Goal: Use online tool/utility: Utilize a website feature to perform a specific function

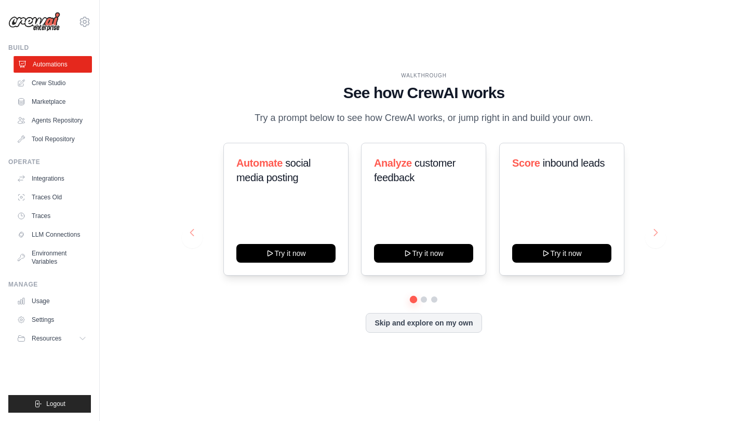
click at [51, 70] on link "Automations" at bounding box center [53, 64] width 78 height 17
click at [660, 226] on div "WALKTHROUGH See how [PERSON_NAME] works Try a prompt below to see how [PERSON_N…" at bounding box center [424, 210] width 492 height 277
click at [662, 232] on button at bounding box center [655, 237] width 21 height 21
click at [657, 236] on button at bounding box center [655, 237] width 21 height 21
click at [61, 82] on link "Crew Studio" at bounding box center [53, 83] width 78 height 17
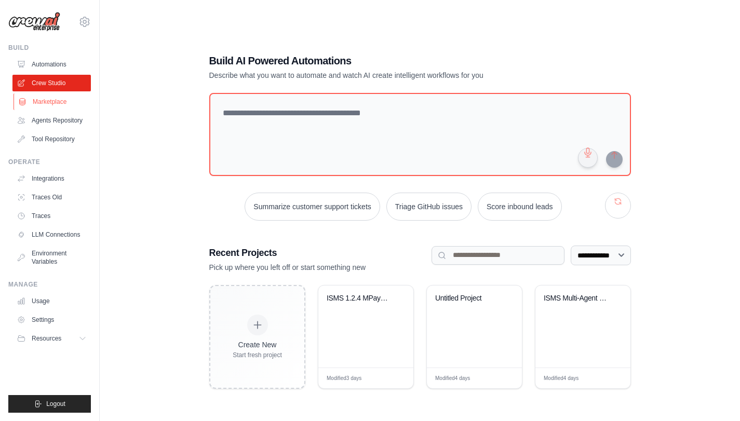
click at [55, 102] on link "Marketplace" at bounding box center [53, 101] width 78 height 17
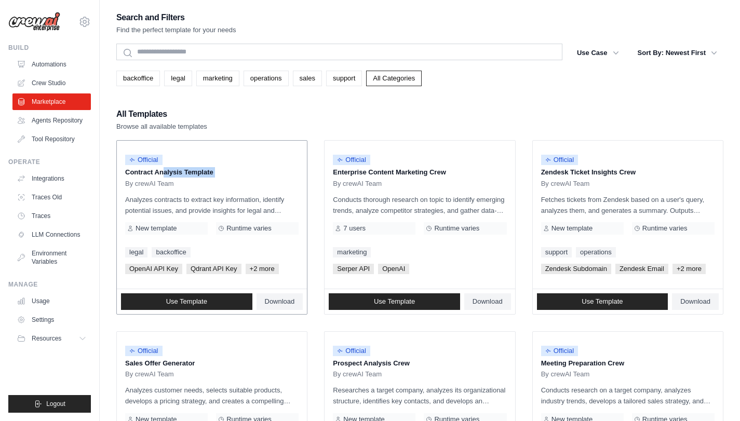
drag, startPoint x: 126, startPoint y: 173, endPoint x: 222, endPoint y: 178, distance: 96.7
click at [221, 178] on div "Official Contract Analysis Template By crewAI Team Analyzes contracts to extrac…" at bounding box center [212, 215] width 190 height 148
drag, startPoint x: 222, startPoint y: 178, endPoint x: 170, endPoint y: 192, distance: 54.3
click at [222, 179] on div "Official Contract Analysis Template By crewAI Team" at bounding box center [211, 168] width 173 height 39
drag, startPoint x: 152, startPoint y: 188, endPoint x: 114, endPoint y: 185, distance: 38.0
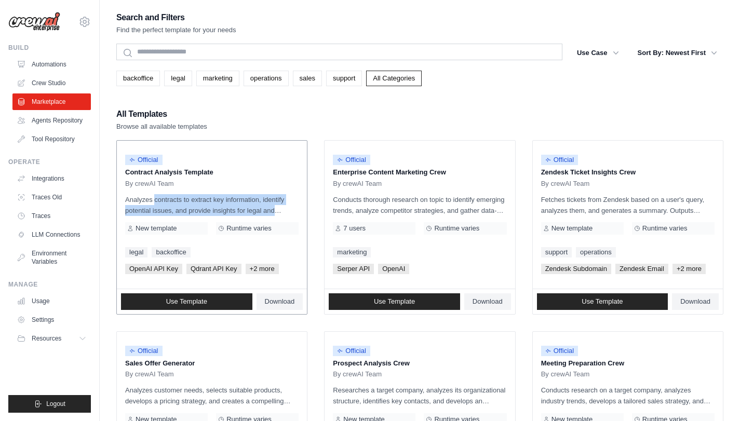
drag, startPoint x: 126, startPoint y: 200, endPoint x: 303, endPoint y: 211, distance: 178.0
click at [303, 211] on div "Official Contract Analysis Template By crewAI Team Analyzes contracts to extrac…" at bounding box center [212, 215] width 190 height 148
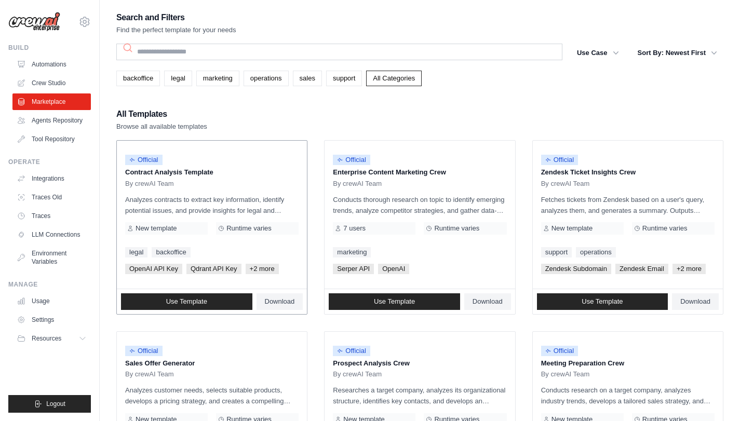
click at [131, 251] on link "legal" at bounding box center [136, 252] width 22 height 10
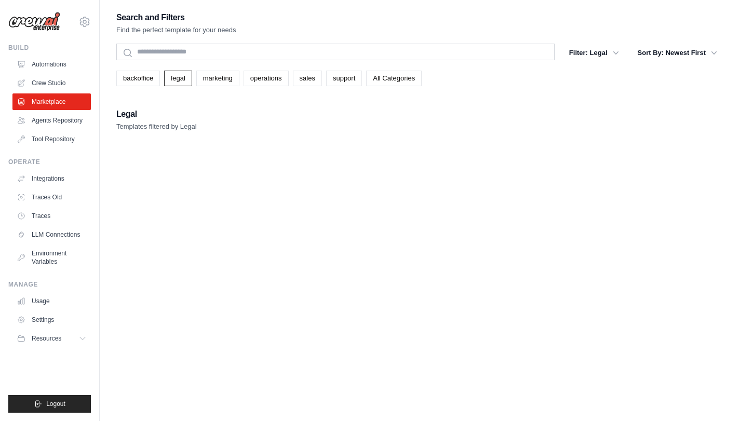
click at [149, 226] on span "New template" at bounding box center [156, 228] width 41 height 8
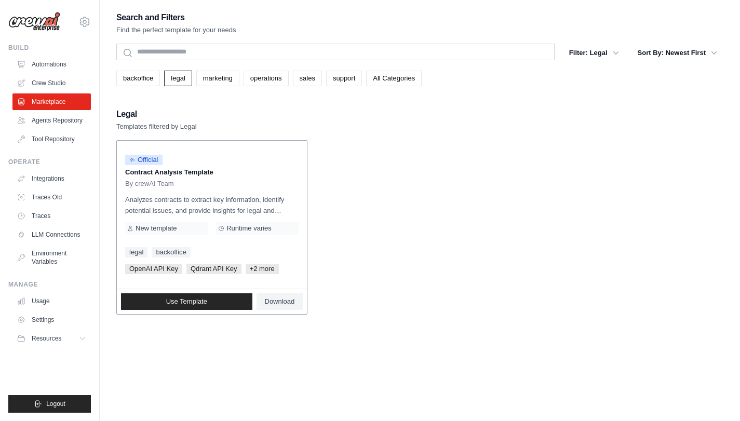
click at [290, 225] on div "Runtime varies" at bounding box center [257, 228] width 83 height 12
click at [169, 251] on link "backoffice" at bounding box center [171, 252] width 38 height 10
click at [142, 253] on link "legal" at bounding box center [136, 252] width 22 height 10
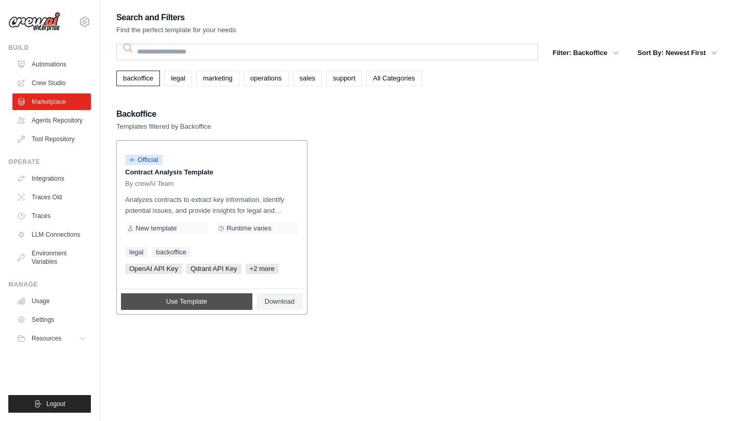
click at [167, 301] on link "Use Template" at bounding box center [186, 301] width 131 height 17
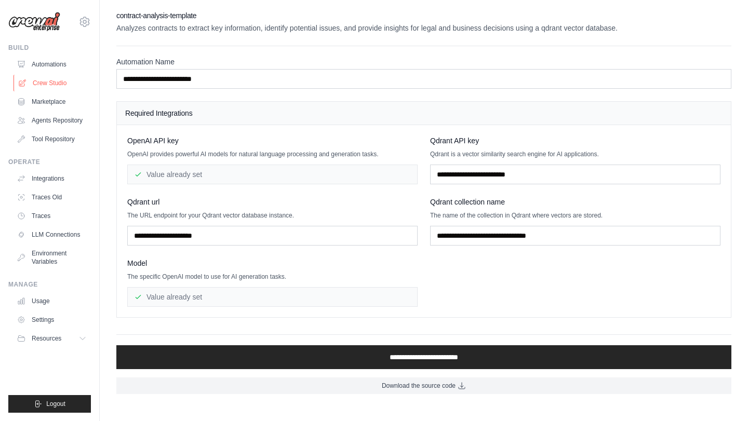
click at [43, 85] on link "Crew Studio" at bounding box center [53, 83] width 78 height 17
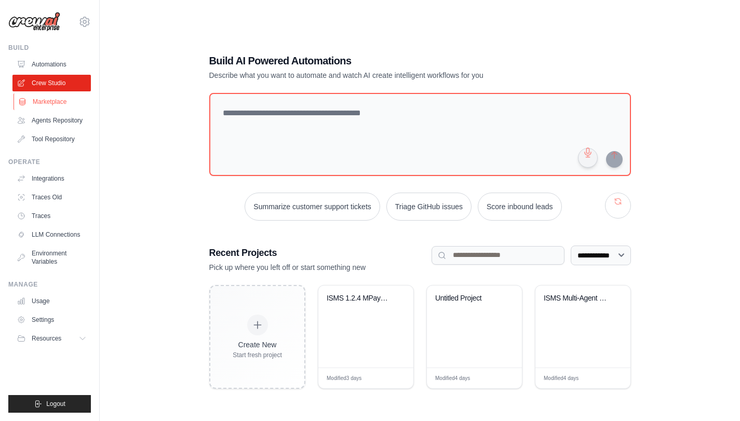
click at [60, 104] on link "Marketplace" at bounding box center [53, 101] width 78 height 17
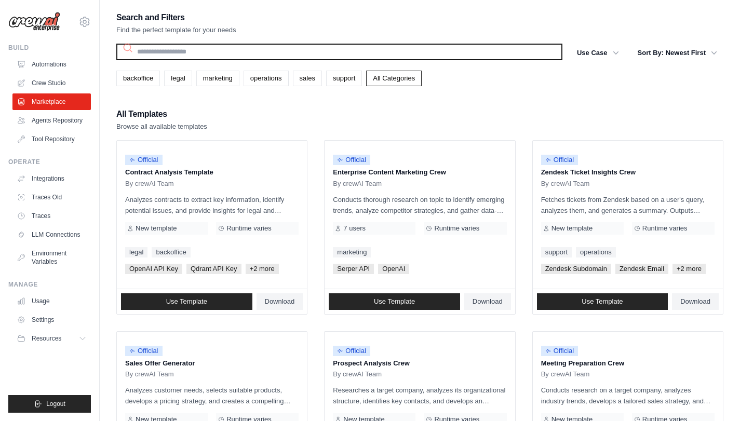
click at [249, 57] on input "text" at bounding box center [339, 52] width 446 height 17
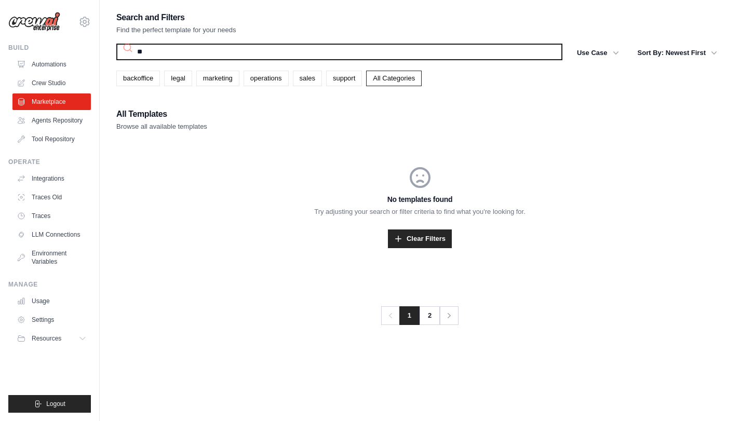
type input "*"
click at [116, 60] on button "Search" at bounding box center [116, 60] width 1 height 1
type input "*"
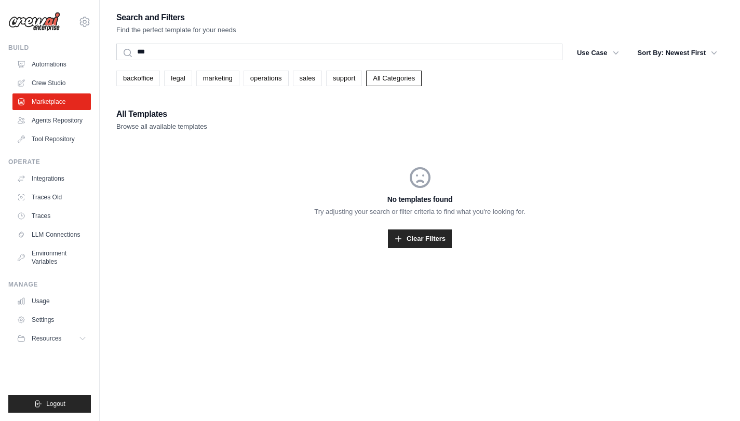
click at [52, 110] on ul "Automations Crew Studio Marketplace Agents Repository Tool Repository" at bounding box center [51, 101] width 78 height 91
click at [53, 104] on link "Marketplace" at bounding box center [53, 101] width 78 height 17
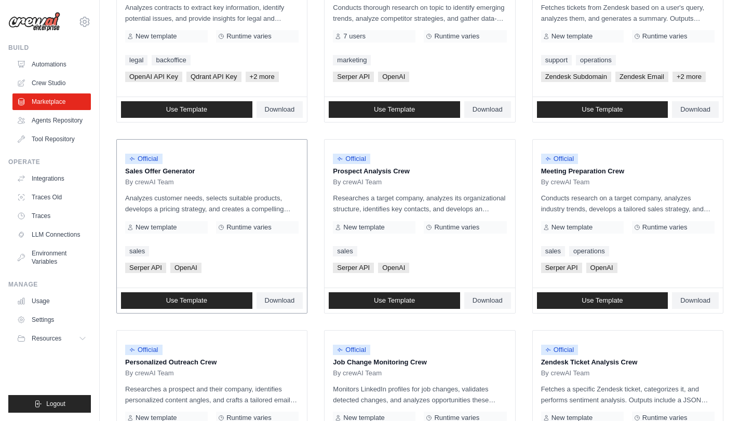
scroll to position [193, 0]
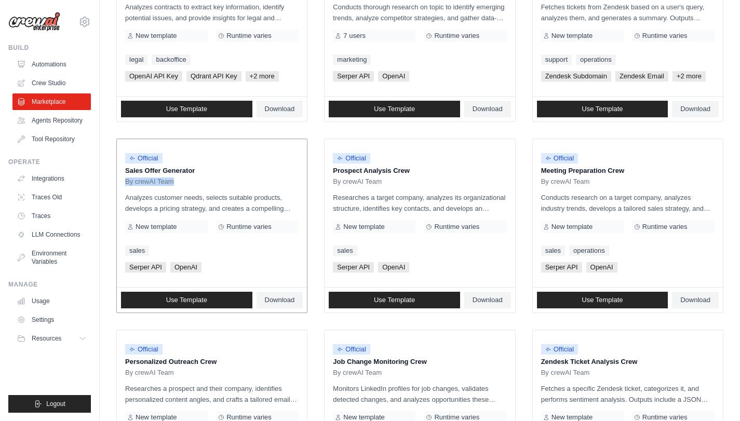
drag, startPoint x: 135, startPoint y: 182, endPoint x: 186, endPoint y: 183, distance: 51.4
click at [186, 183] on div "Search and Filters Find the perfect template for your needs Search Use Case bac…" at bounding box center [420, 282] width 640 height 929
click at [186, 183] on div "By crewAI Team" at bounding box center [211, 182] width 173 height 8
drag, startPoint x: 171, startPoint y: 195, endPoint x: 287, endPoint y: 201, distance: 116.0
click at [287, 201] on div "Official Sales Offer Generator By crewAI Team Analyzes customer needs, selects …" at bounding box center [212, 213] width 190 height 148
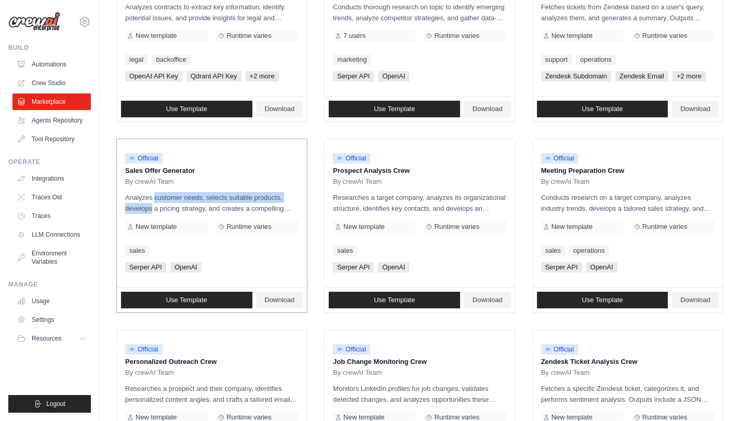
click at [287, 201] on p "Analyzes customer needs, selects suitable products, develops a pricing strategy…" at bounding box center [211, 203] width 173 height 22
drag, startPoint x: 235, startPoint y: 204, endPoint x: 139, endPoint y: 190, distance: 97.5
click at [139, 190] on div "Official Sales Offer Generator By crewAI Team Analyzes customer needs, selects …" at bounding box center [212, 213] width 190 height 148
drag, startPoint x: 127, startPoint y: 202, endPoint x: 288, endPoint y: 212, distance: 161.8
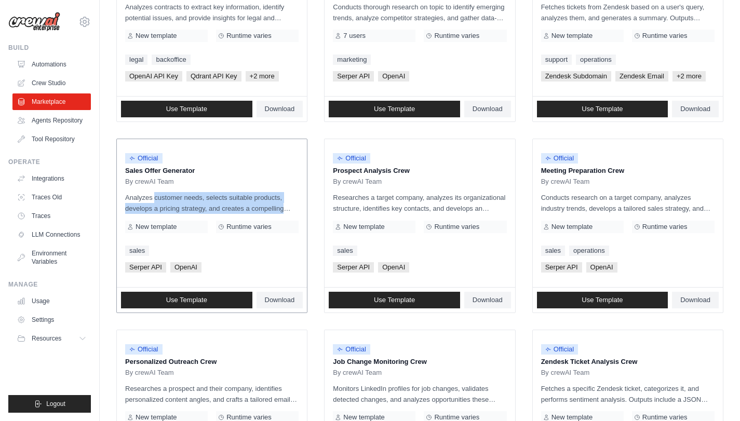
click at [277, 212] on p "Analyzes customer needs, selects suitable products, develops a pricing strategy…" at bounding box center [211, 203] width 173 height 22
click at [292, 211] on p "Analyzes customer needs, selects suitable products, develops a pricing strategy…" at bounding box center [211, 203] width 173 height 22
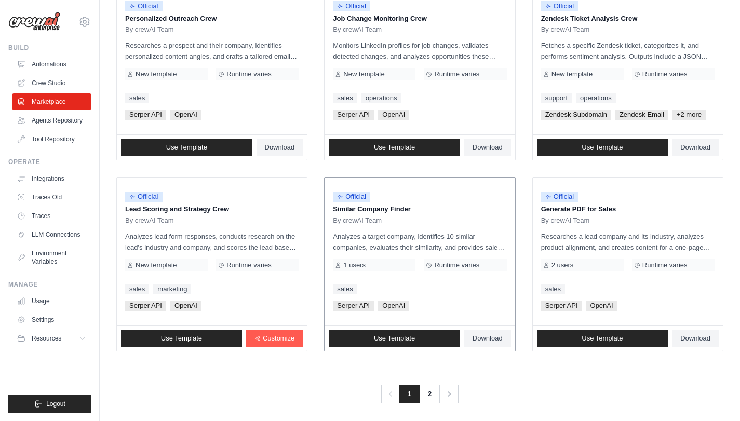
scroll to position [541, 0]
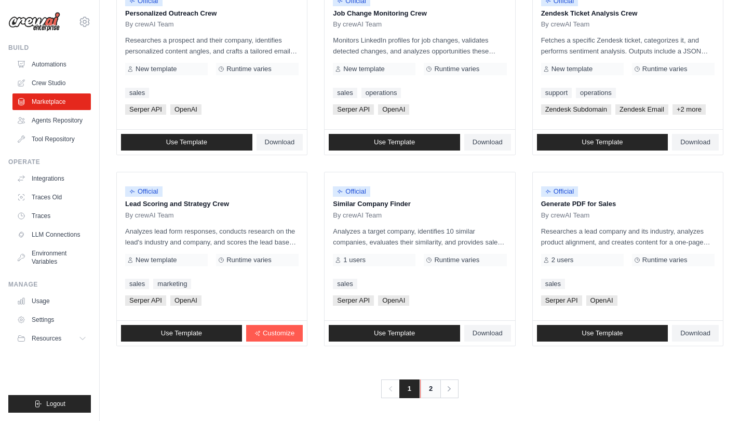
click at [431, 387] on link "2" at bounding box center [430, 389] width 21 height 19
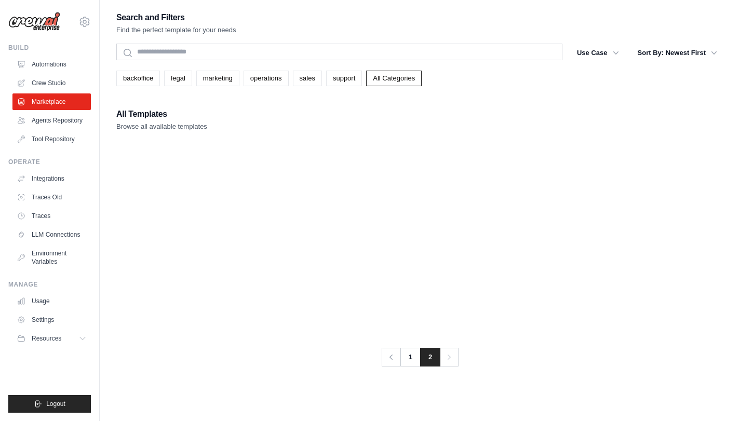
click at [157, 173] on p "Customer Fraud Flagging Template" at bounding box center [211, 172] width 173 height 10
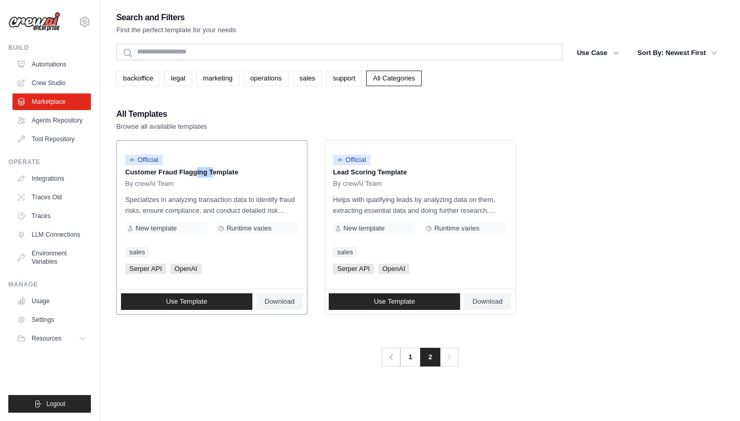
click at [157, 173] on p "Customer Fraud Flagging Template" at bounding box center [211, 172] width 173 height 10
click at [414, 170] on p "Lead Scoring Template" at bounding box center [419, 172] width 173 height 10
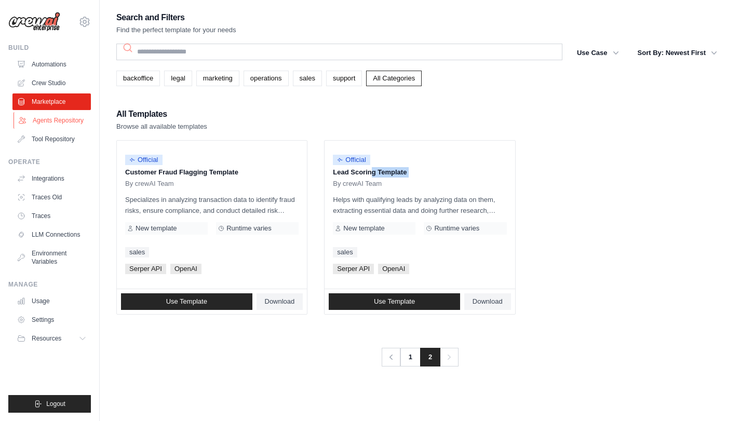
click at [62, 120] on link "Agents Repository" at bounding box center [53, 120] width 78 height 17
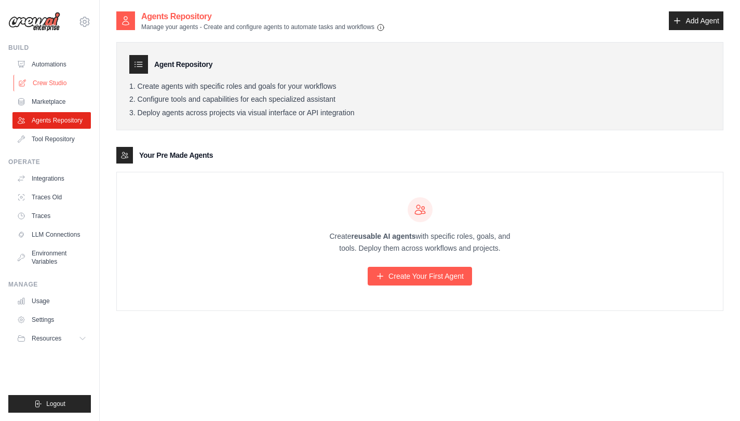
click at [53, 82] on link "Crew Studio" at bounding box center [53, 83] width 78 height 17
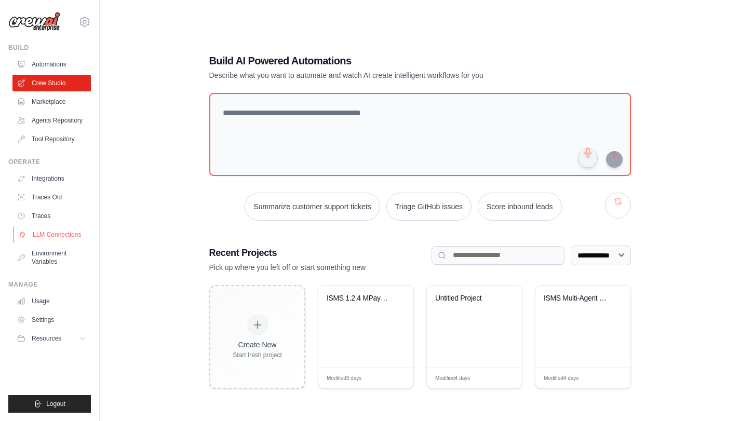
click at [42, 241] on link "LLM Connections" at bounding box center [53, 234] width 78 height 17
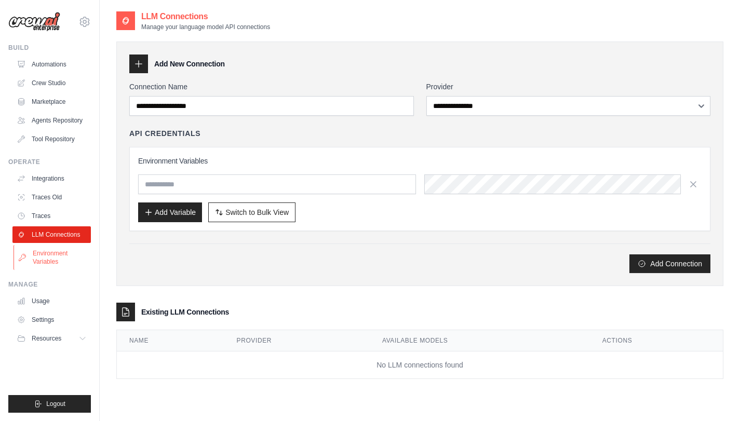
click at [42, 257] on link "Environment Variables" at bounding box center [53, 257] width 78 height 25
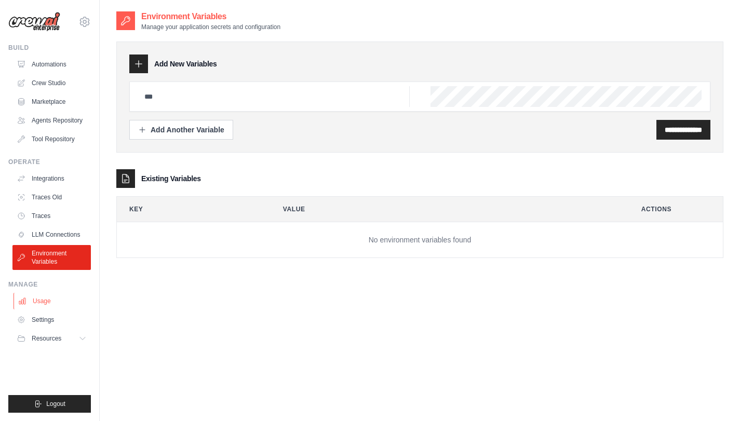
click at [37, 303] on link "Usage" at bounding box center [53, 301] width 78 height 17
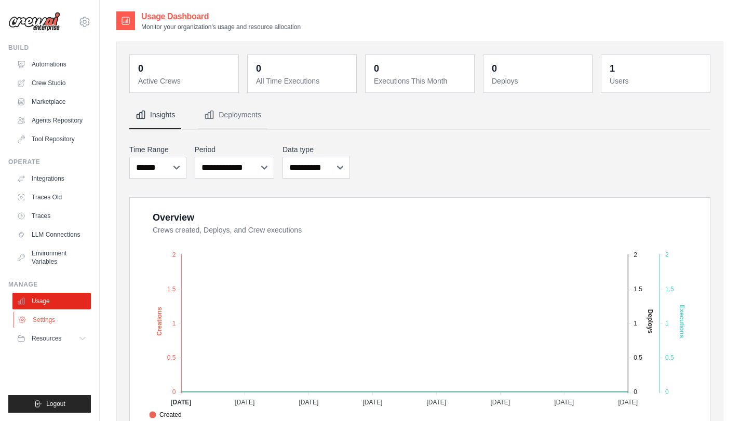
click at [38, 322] on link "Settings" at bounding box center [53, 320] width 78 height 17
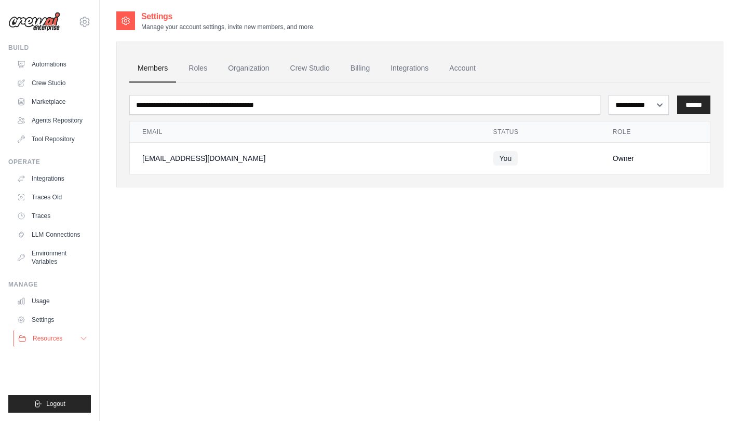
click at [40, 339] on span "Resources" at bounding box center [48, 338] width 30 height 8
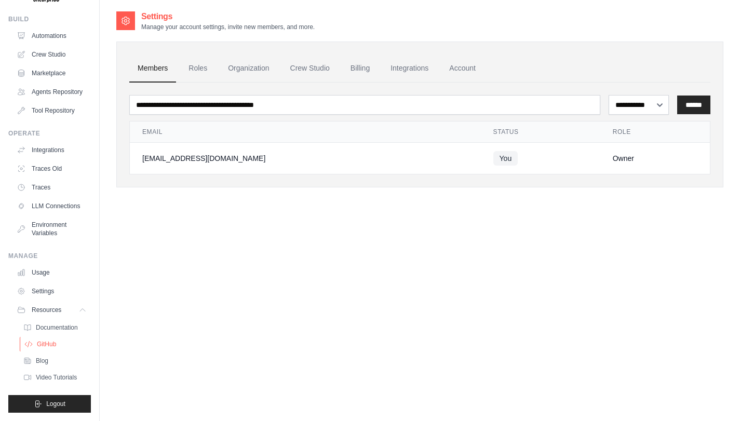
scroll to position [37, 0]
click at [46, 347] on span "GitHub" at bounding box center [46, 344] width 19 height 8
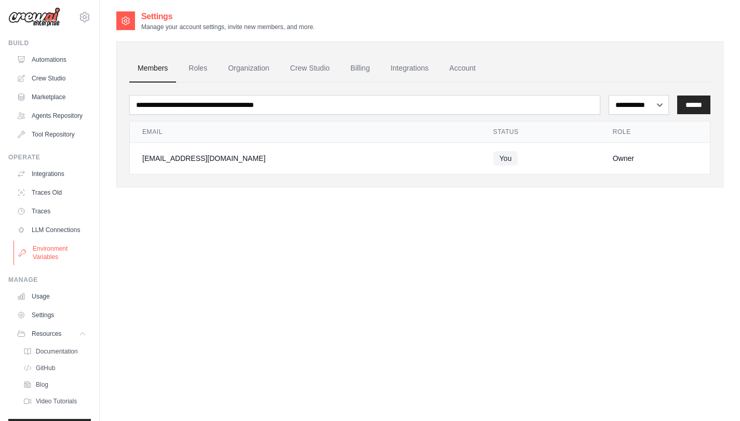
scroll to position [0, 0]
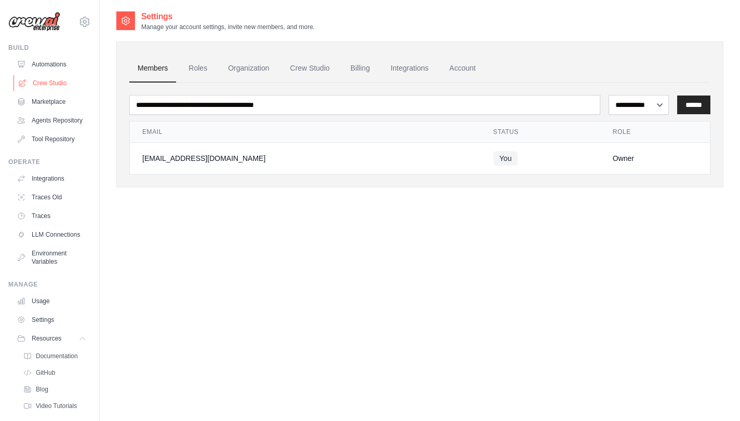
click at [51, 88] on link "Crew Studio" at bounding box center [53, 83] width 78 height 17
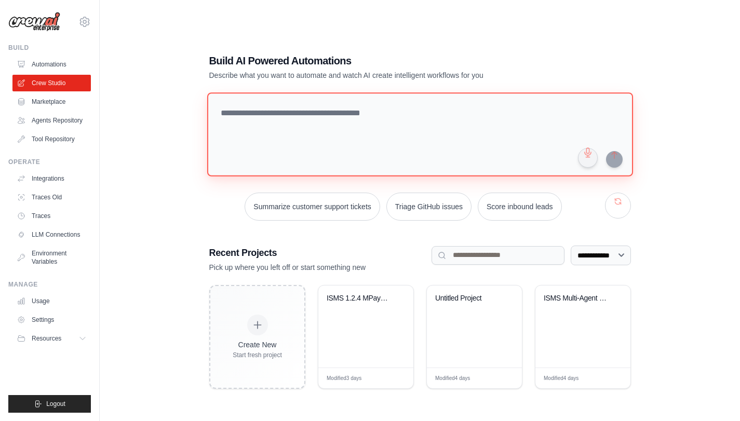
click at [285, 126] on textarea at bounding box center [420, 134] width 426 height 84
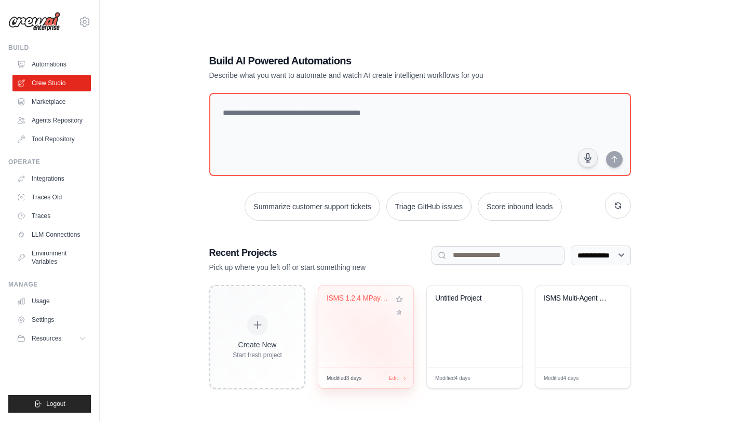
click at [380, 335] on div "ISMS 1.2.4 MPay Inc. Protection Mea..." at bounding box center [365, 327] width 95 height 82
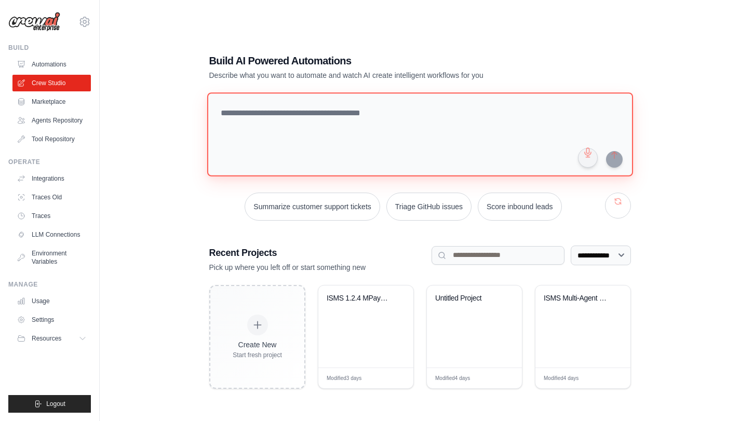
click at [264, 129] on textarea at bounding box center [420, 134] width 426 height 84
type textarea "*"
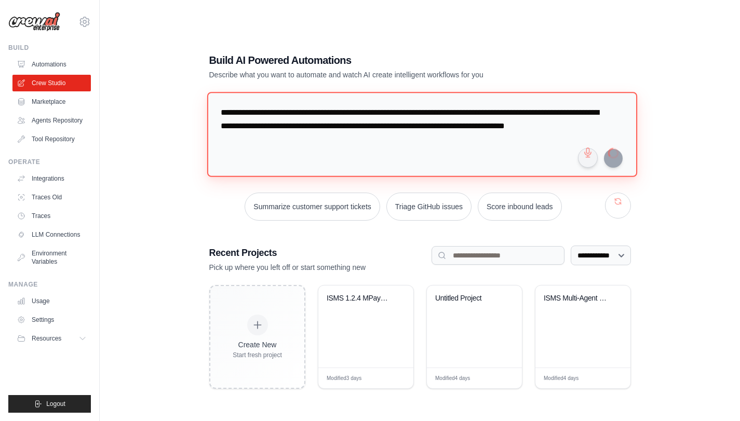
type textarea "**********"
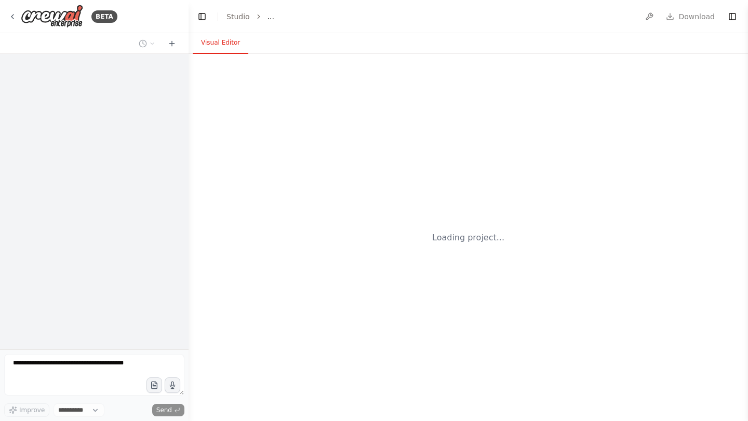
select select "****"
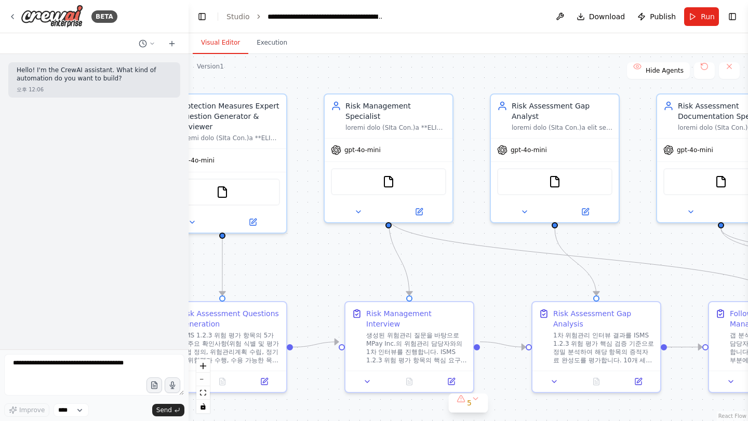
drag, startPoint x: 449, startPoint y: 272, endPoint x: 290, endPoint y: 217, distance: 167.5
click at [290, 217] on div ".deletable-edge-delete-btn { width: 20px; height: 20px; border: 0px solid #ffff…" at bounding box center [468, 237] width 559 height 367
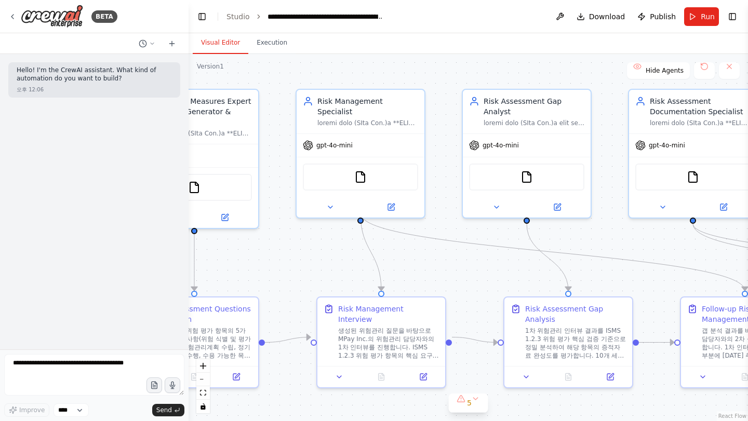
drag, startPoint x: 584, startPoint y: 198, endPoint x: 647, endPoint y: 233, distance: 71.6
click at [647, 233] on div ".deletable-edge-delete-btn { width: 20px; height: 20px; border: 0px solid #ffff…" at bounding box center [468, 237] width 559 height 367
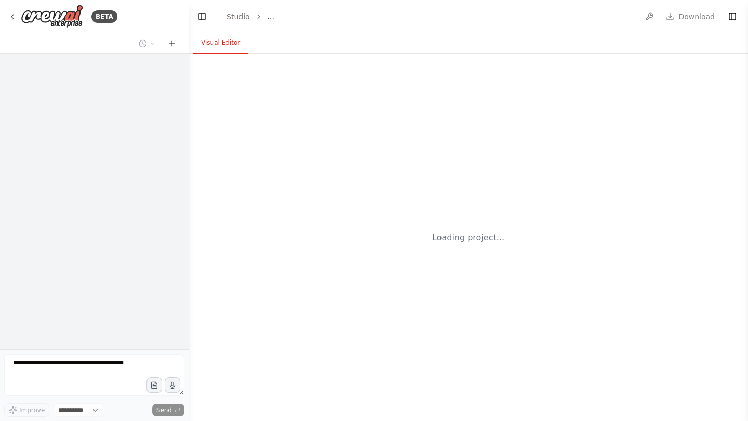
select select "****"
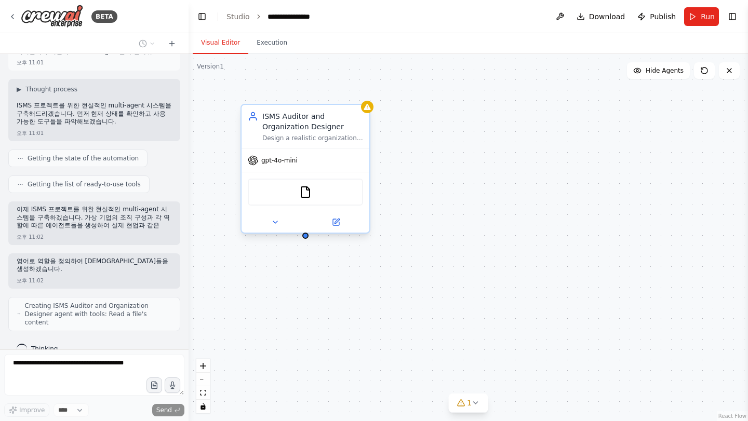
scroll to position [76, 0]
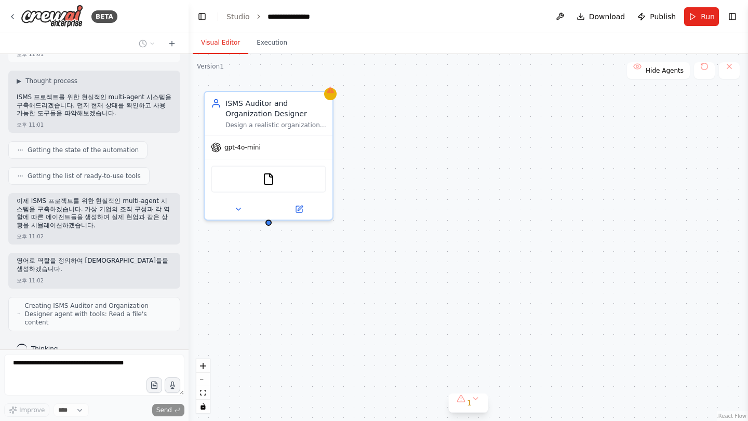
drag, startPoint x: 459, startPoint y: 196, endPoint x: 425, endPoint y: 182, distance: 36.6
click at [425, 182] on div "ISMS Auditor and Organization Designer Design a realistic organizational struct…" at bounding box center [468, 237] width 559 height 367
drag, startPoint x: 41, startPoint y: 262, endPoint x: 98, endPoint y: 262, distance: 57.6
click at [98, 262] on p "영어로 역할을 정의하여 [DEMOGRAPHIC_DATA]들을 생성하겠습니다." at bounding box center [94, 265] width 155 height 16
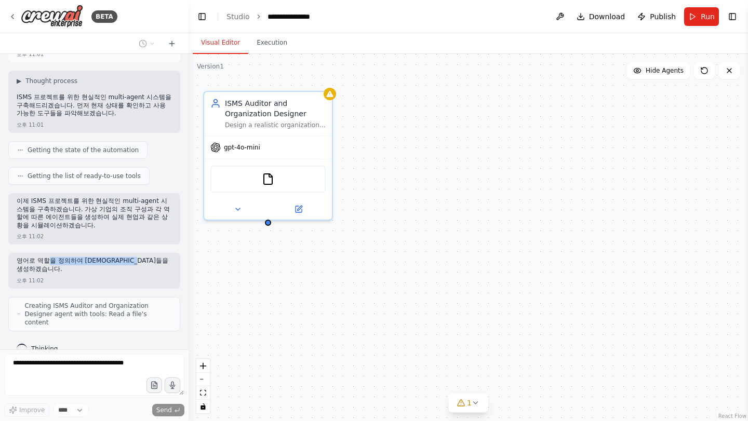
drag, startPoint x: 141, startPoint y: 263, endPoint x: 47, endPoint y: 263, distance: 94.0
click at [47, 263] on p "영어로 역할을 정의하여 [DEMOGRAPHIC_DATA]들을 생성하겠습니다." at bounding box center [94, 265] width 155 height 16
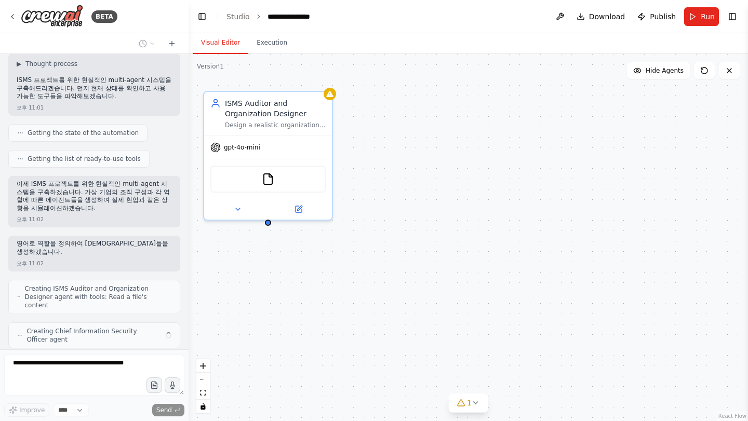
scroll to position [92, 0]
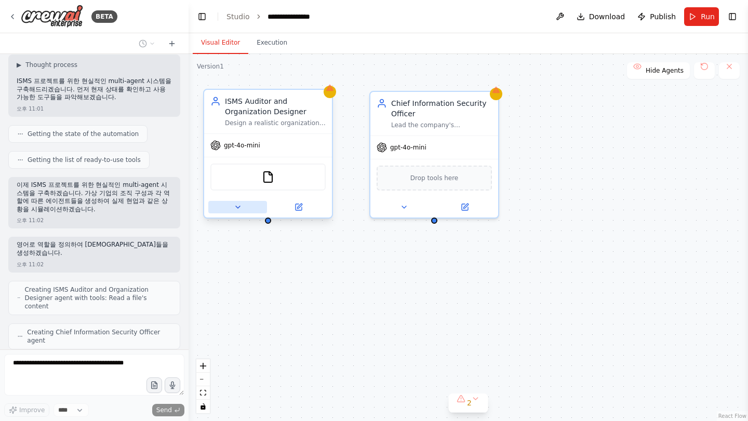
click at [226, 208] on button at bounding box center [237, 207] width 59 height 12
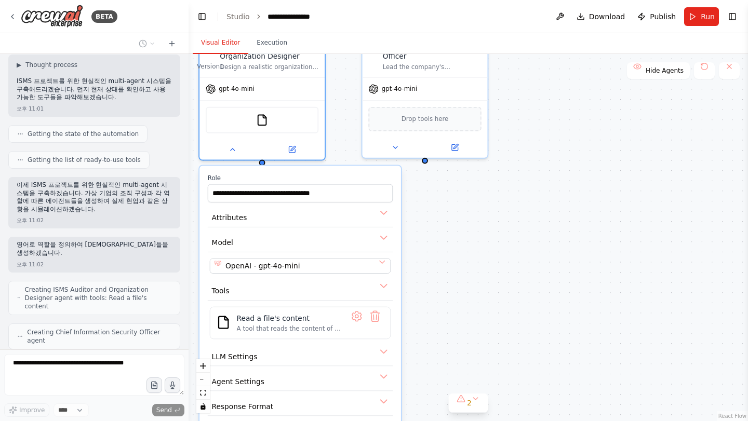
drag, startPoint x: 480, startPoint y: 255, endPoint x: 474, endPoint y: 197, distance: 58.6
click at [472, 196] on div "**********" at bounding box center [468, 237] width 559 height 367
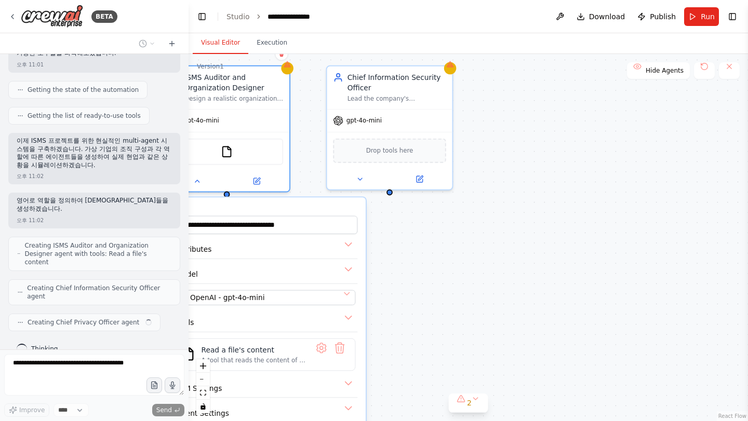
drag, startPoint x: 494, startPoint y: 191, endPoint x: 378, endPoint y: 267, distance: 138.9
click at [457, 224] on div "**********" at bounding box center [468, 237] width 559 height 367
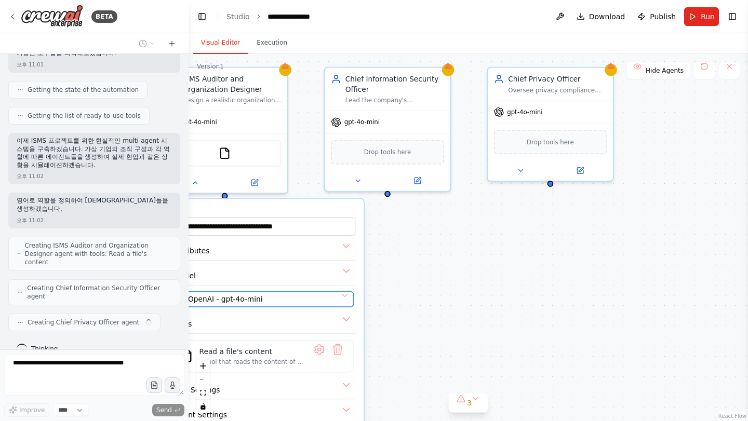
click at [302, 299] on div "OpenAI - gpt-4o-mini" at bounding box center [257, 299] width 160 height 10
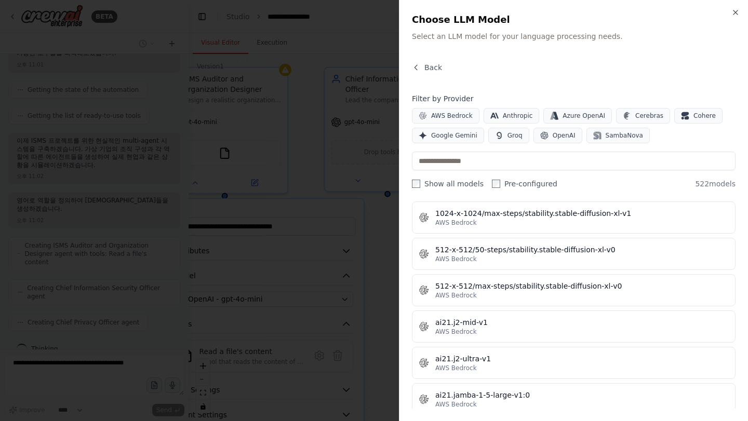
scroll to position [441, 0]
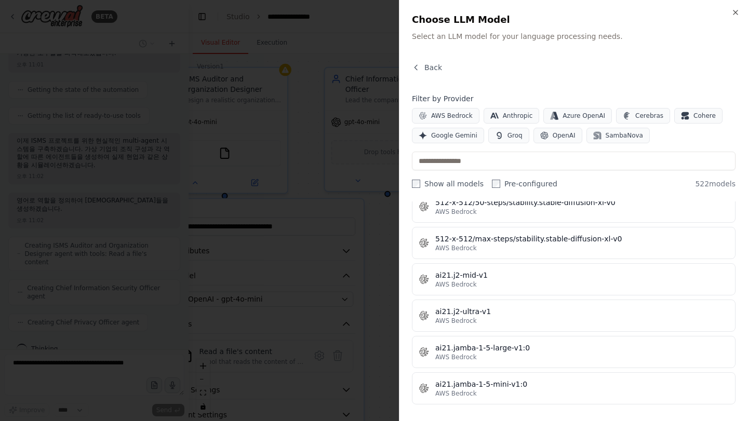
click at [741, 13] on div "Close Choose LLM Model Select an LLM model for your language processing needs. …" at bounding box center [573, 210] width 349 height 421
click at [733, 12] on icon "button" at bounding box center [735, 12] width 8 height 8
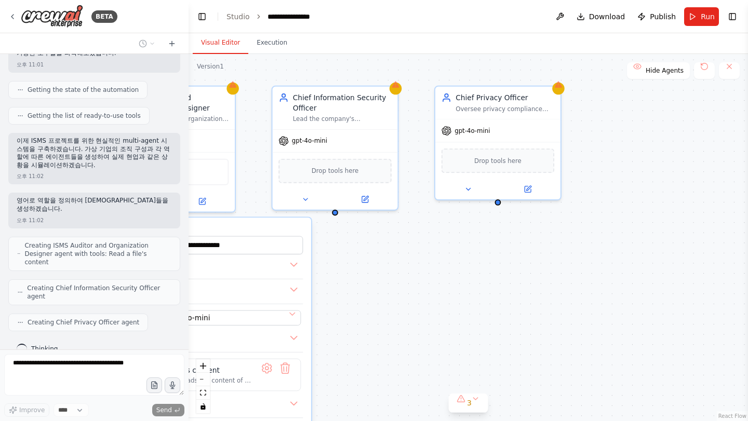
drag, startPoint x: 483, startPoint y: 248, endPoint x: 431, endPoint y: 267, distance: 55.7
click at [431, 267] on div "**********" at bounding box center [468, 237] width 559 height 367
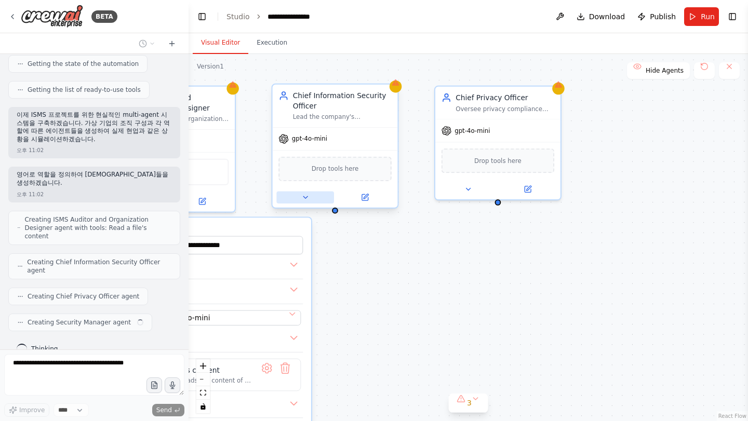
click at [305, 197] on icon at bounding box center [305, 197] width 4 height 2
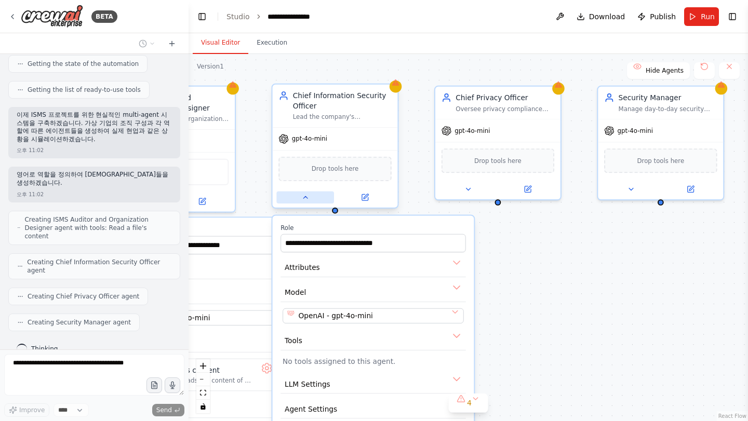
click at [305, 197] on icon at bounding box center [305, 197] width 4 height 2
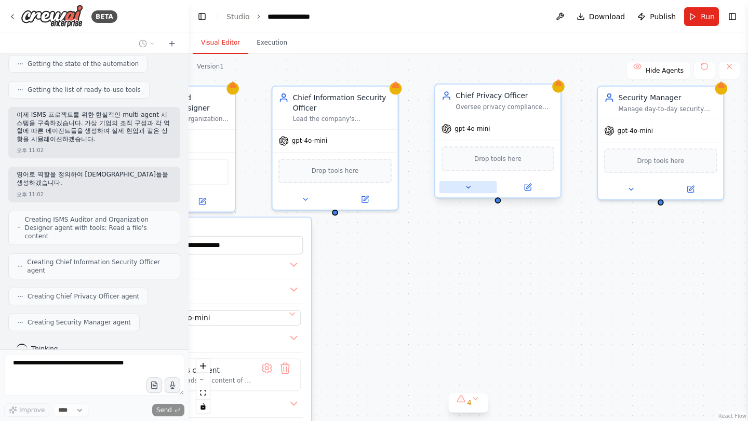
click at [465, 186] on icon at bounding box center [468, 187] width 8 height 8
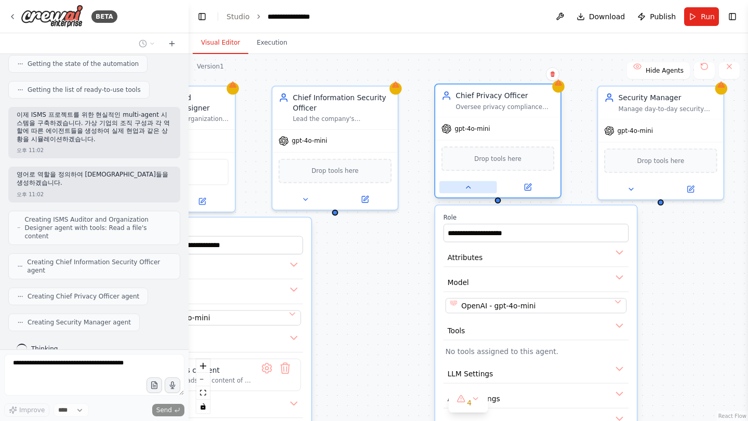
click at [465, 186] on icon at bounding box center [468, 187] width 8 height 8
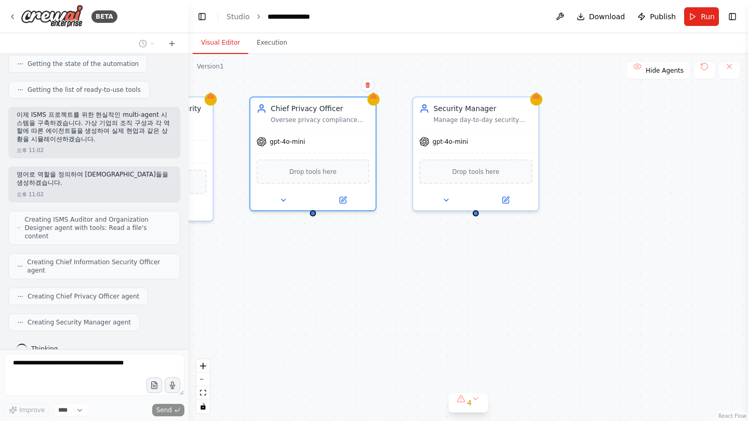
drag, startPoint x: 593, startPoint y: 220, endPoint x: 382, endPoint y: 236, distance: 212.0
click at [382, 236] on div "**********" at bounding box center [468, 237] width 559 height 367
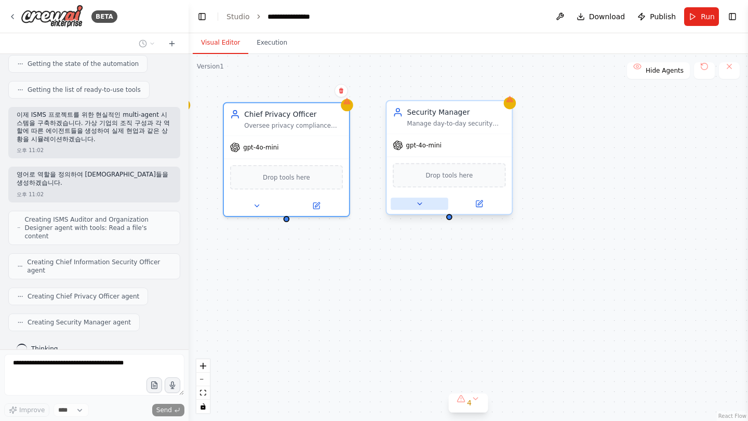
click at [423, 207] on button at bounding box center [420, 204] width 58 height 12
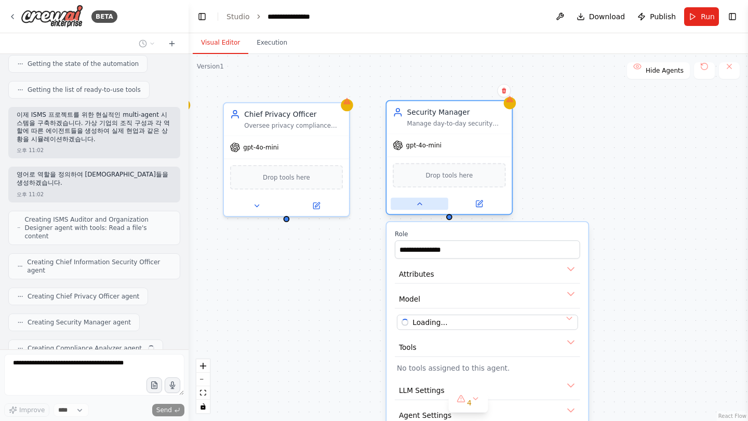
scroll to position [188, 0]
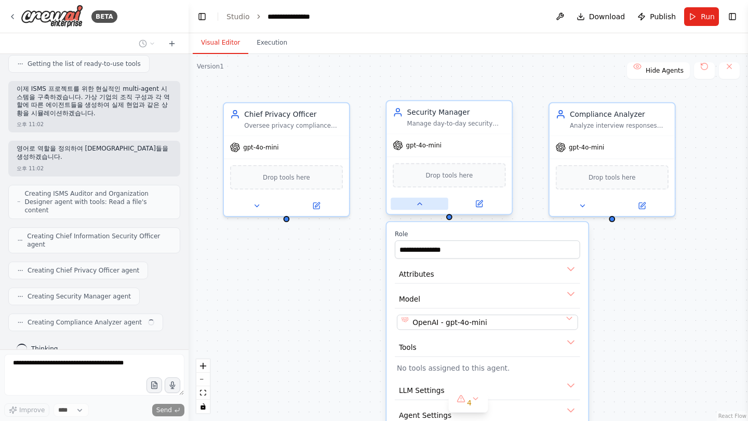
click at [423, 207] on button at bounding box center [420, 204] width 58 height 12
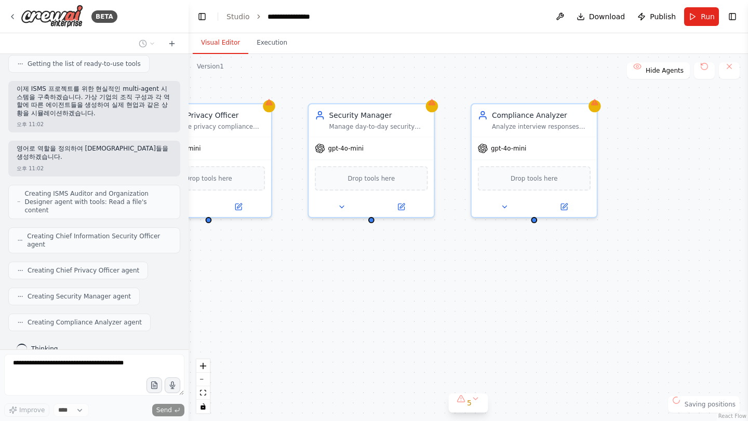
drag, startPoint x: 527, startPoint y: 234, endPoint x: 430, endPoint y: 236, distance: 96.6
click at [430, 236] on div "**********" at bounding box center [468, 237] width 559 height 367
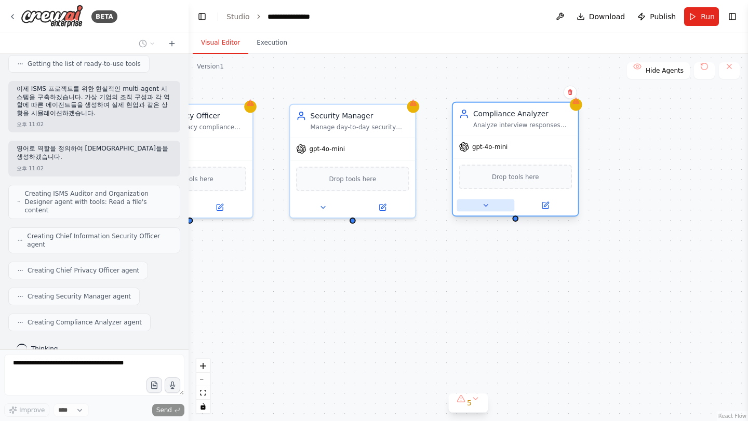
click at [479, 200] on button at bounding box center [486, 205] width 58 height 12
click at [478, 203] on button at bounding box center [486, 205] width 58 height 12
click at [481, 210] on button at bounding box center [486, 205] width 58 height 12
click at [486, 209] on icon at bounding box center [485, 205] width 8 height 8
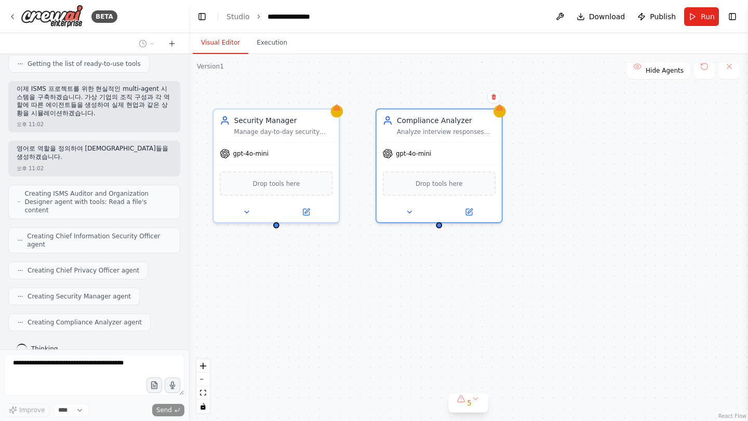
drag, startPoint x: 579, startPoint y: 240, endPoint x: 530, endPoint y: 240, distance: 48.8
click at [530, 240] on div "**********" at bounding box center [468, 237] width 559 height 367
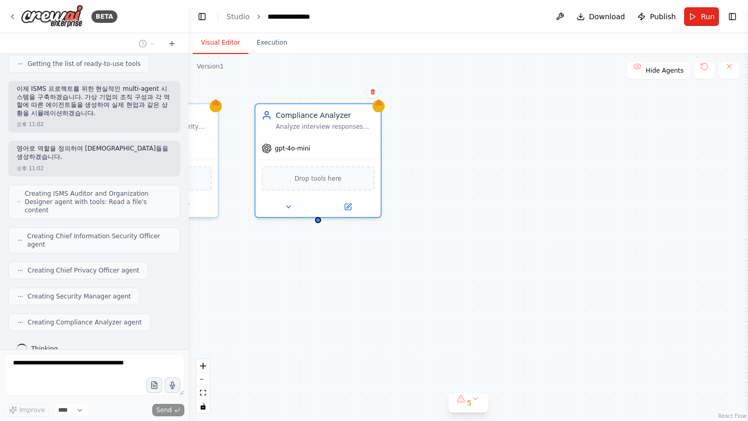
drag, startPoint x: 602, startPoint y: 238, endPoint x: 529, endPoint y: 234, distance: 73.4
click at [521, 234] on div "**********" at bounding box center [468, 237] width 559 height 367
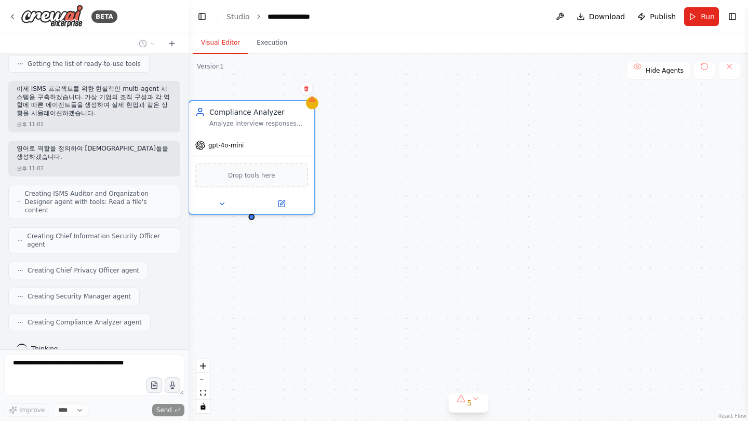
drag, startPoint x: 574, startPoint y: 231, endPoint x: 554, endPoint y: 231, distance: 20.3
click at [554, 231] on div "**********" at bounding box center [468, 237] width 559 height 367
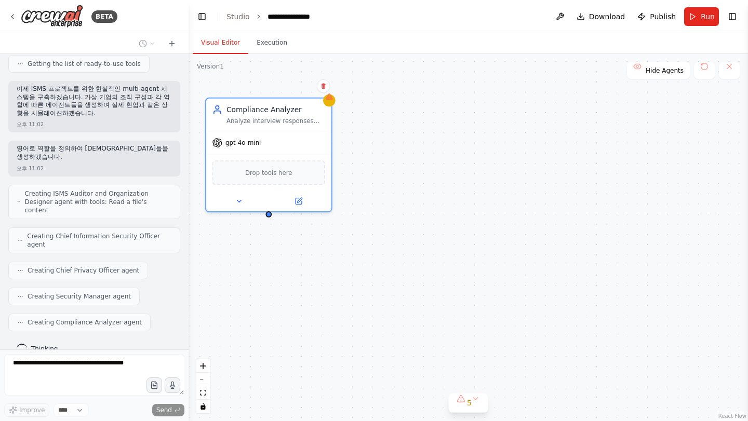
drag, startPoint x: 416, startPoint y: 254, endPoint x: 596, endPoint y: 243, distance: 180.6
click at [580, 244] on div "**********" at bounding box center [468, 237] width 559 height 367
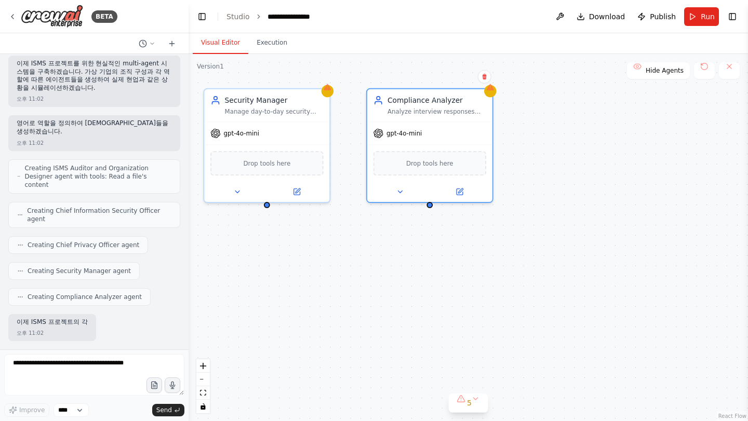
drag, startPoint x: 589, startPoint y: 250, endPoint x: 677, endPoint y: 244, distance: 87.4
click at [675, 244] on div "**********" at bounding box center [468, 237] width 559 height 367
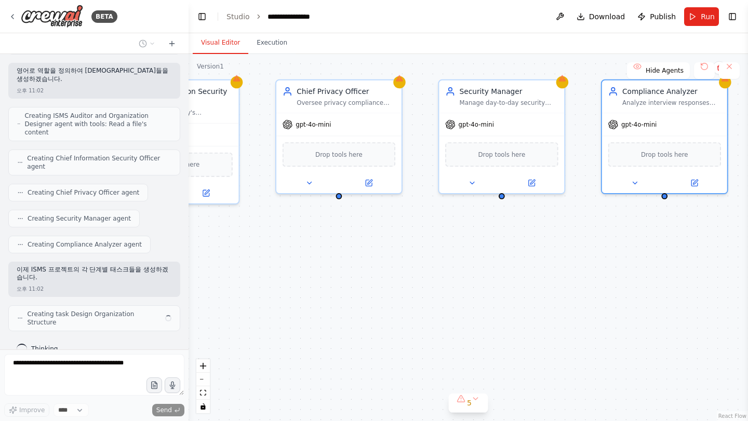
drag, startPoint x: 515, startPoint y: 257, endPoint x: 588, endPoint y: 255, distance: 73.8
click at [588, 255] on div "**********" at bounding box center [468, 237] width 559 height 367
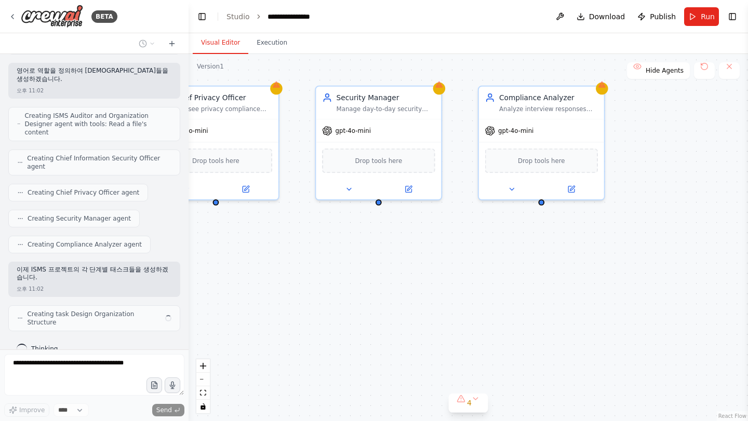
drag, startPoint x: 406, startPoint y: 263, endPoint x: 435, endPoint y: 259, distance: 29.3
click at [395, 263] on div ".deletable-edge-delete-btn { width: 20px; height: 20px; border: 0px solid #ffff…" at bounding box center [468, 237] width 559 height 367
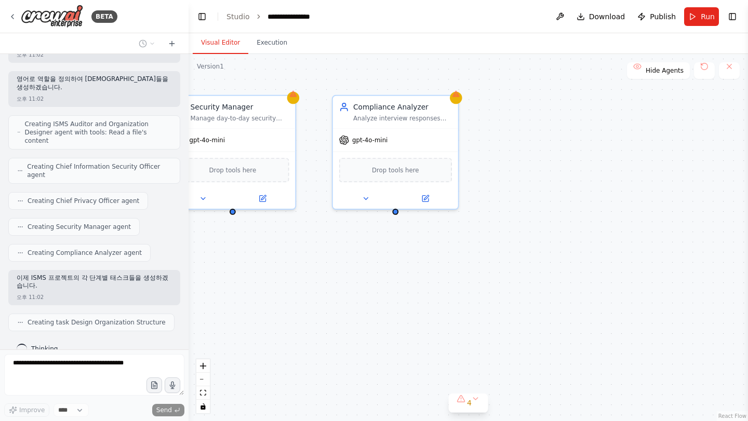
drag, startPoint x: 613, startPoint y: 249, endPoint x: 478, endPoint y: 259, distance: 135.3
click at [478, 259] on div ".deletable-edge-delete-btn { width: 20px; height: 20px; border: 0px solid #ffff…" at bounding box center [468, 237] width 559 height 367
drag, startPoint x: 510, startPoint y: 256, endPoint x: 702, endPoint y: 249, distance: 191.8
click at [690, 250] on div ".deletable-edge-delete-btn { width: 20px; height: 20px; border: 0px solid #ffff…" at bounding box center [468, 237] width 559 height 367
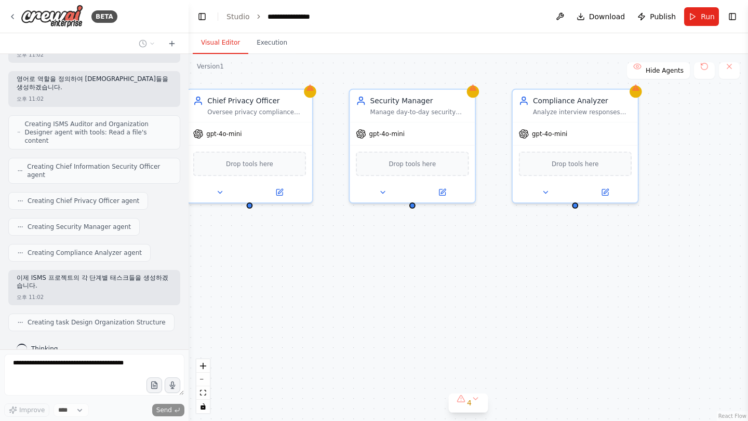
drag, startPoint x: 611, startPoint y: 253, endPoint x: 656, endPoint y: 244, distance: 46.6
click at [642, 246] on div ".deletable-edge-delete-btn { width: 20px; height: 20px; border: 0px solid #ffff…" at bounding box center [468, 237] width 559 height 367
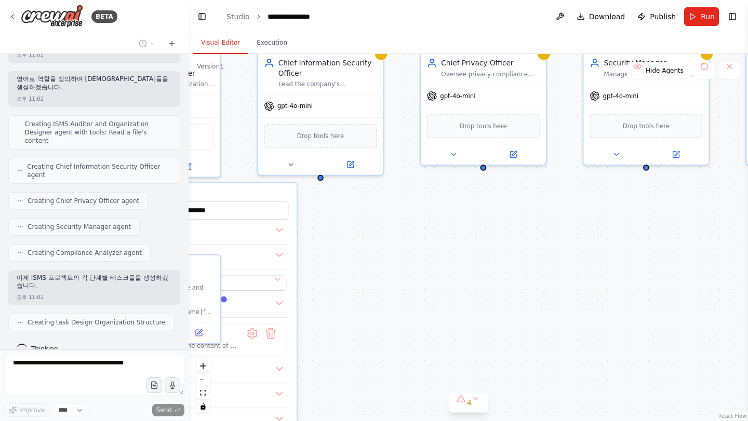
drag, startPoint x: 459, startPoint y: 294, endPoint x: 616, endPoint y: 212, distance: 177.9
click at [590, 218] on div ".deletable-edge-delete-btn { width: 20px; height: 20px; border: 0px solid #ffff…" at bounding box center [468, 237] width 559 height 367
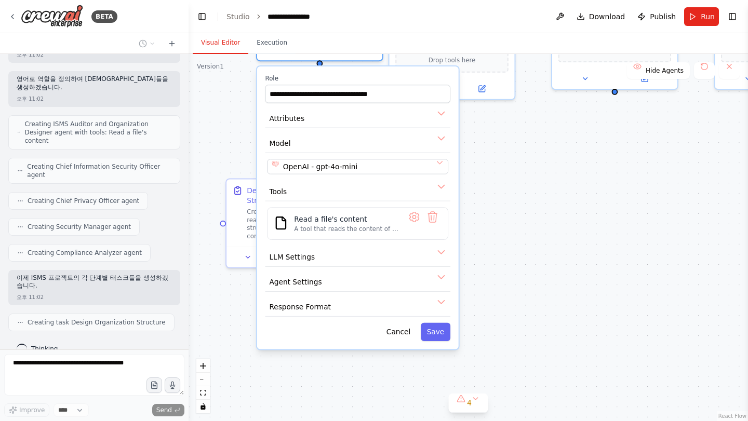
drag, startPoint x: 450, startPoint y: 239, endPoint x: 464, endPoint y: 205, distance: 37.7
click at [459, 205] on div ".deletable-edge-delete-btn { width: 20px; height: 20px; border: 0px solid #ffff…" at bounding box center [468, 237] width 559 height 367
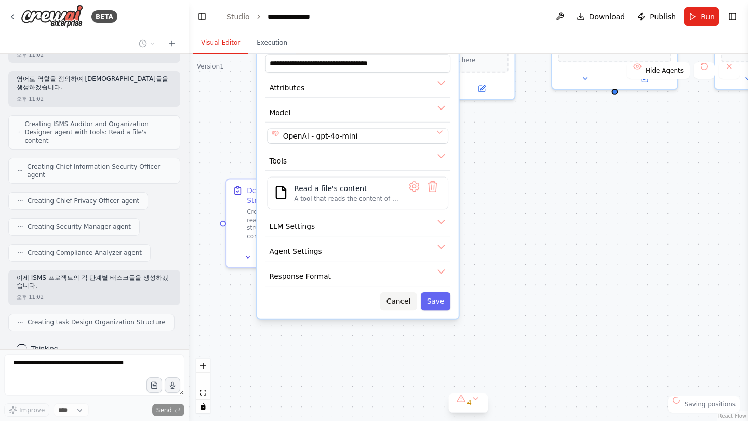
click at [394, 301] on button "Cancel" at bounding box center [398, 301] width 36 height 18
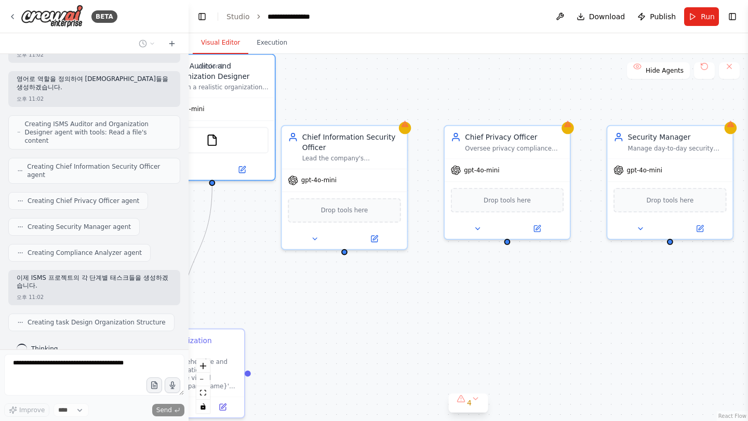
drag, startPoint x: 417, startPoint y: 207, endPoint x: 307, endPoint y: 356, distance: 184.6
click at [307, 357] on div ".deletable-edge-delete-btn { width: 20px; height: 20px; border: 0px solid #ffff…" at bounding box center [468, 237] width 559 height 367
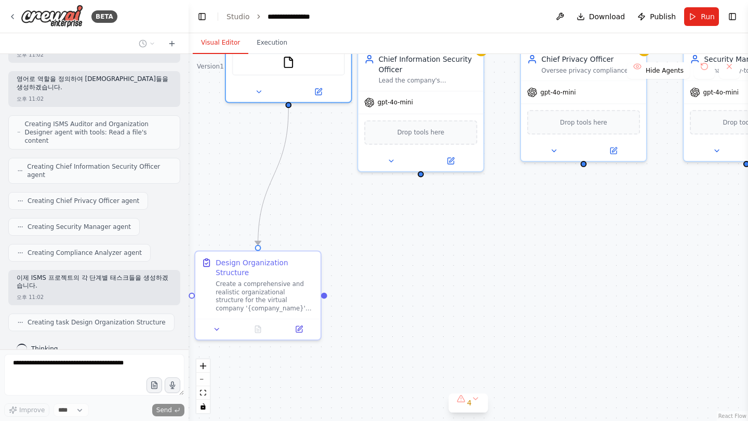
drag, startPoint x: 432, startPoint y: 266, endPoint x: 534, endPoint y: 219, distance: 112.9
click at [534, 219] on div ".deletable-edge-delete-btn { width: 20px; height: 20px; border: 0px solid #ffff…" at bounding box center [468, 237] width 559 height 367
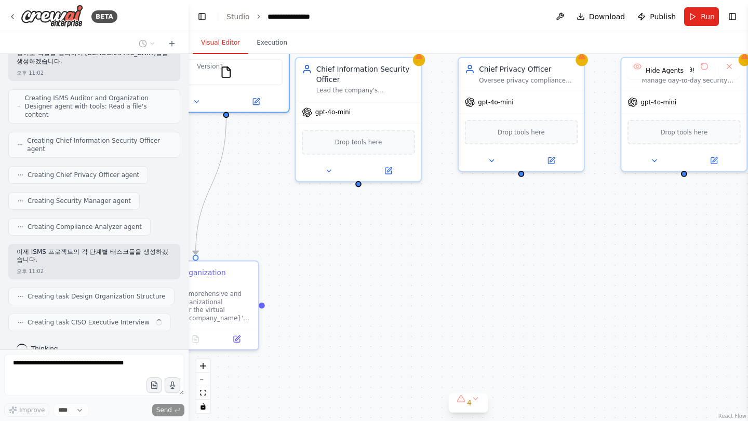
click at [486, 258] on div ".deletable-edge-delete-btn { width: 20px; height: 20px; border: 0px solid #ffff…" at bounding box center [468, 237] width 559 height 367
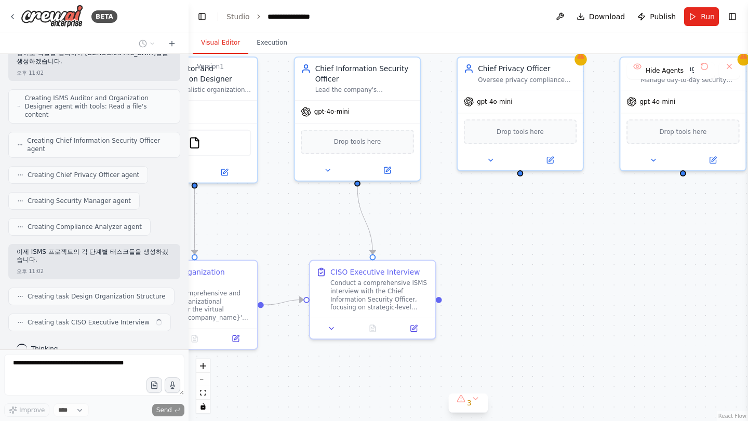
drag, startPoint x: 544, startPoint y: 258, endPoint x: 488, endPoint y: 253, distance: 55.8
click at [488, 253] on div ".deletable-edge-delete-btn { width: 20px; height: 20px; border: 0px solid #ffff…" at bounding box center [468, 237] width 559 height 367
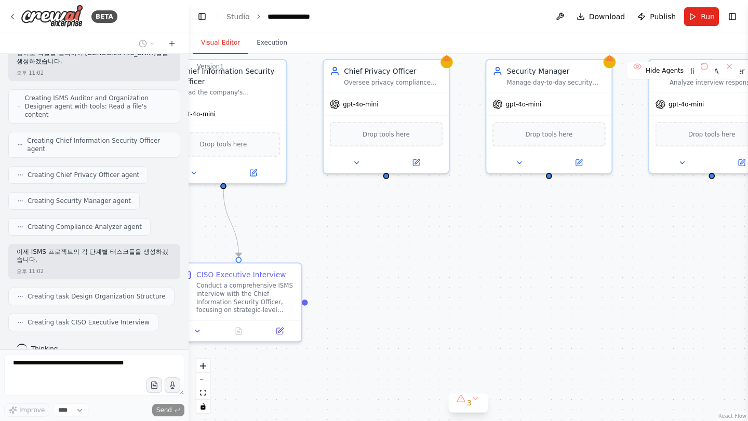
drag, startPoint x: 536, startPoint y: 257, endPoint x: 450, endPoint y: 266, distance: 87.2
click at [450, 266] on div ".deletable-edge-delete-btn { width: 20px; height: 20px; border: 0px solid #ffff…" at bounding box center [468, 237] width 559 height 367
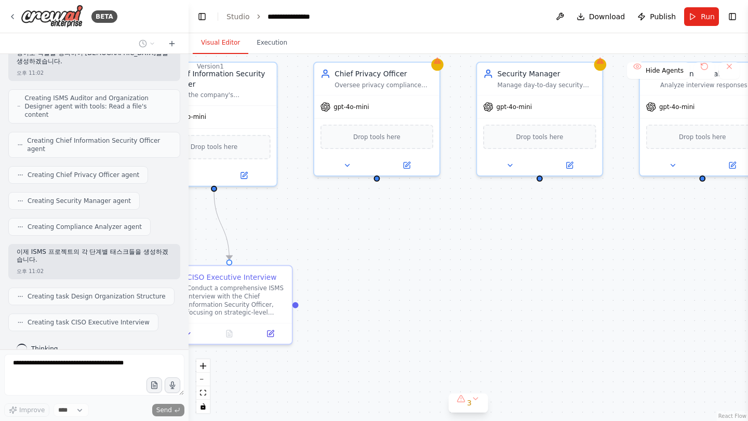
scroll to position [310, 0]
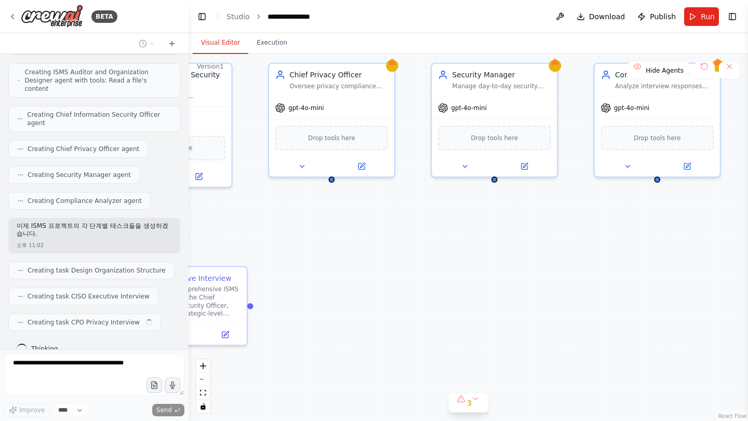
drag, startPoint x: 542, startPoint y: 272, endPoint x: 497, endPoint y: 273, distance: 45.2
click at [497, 273] on div ".deletable-edge-delete-btn { width: 20px; height: 20px; border: 0px solid #ffff…" at bounding box center [468, 237] width 559 height 367
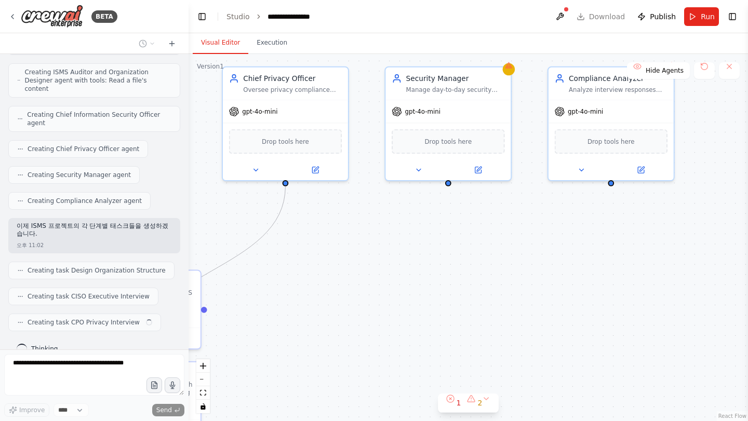
drag, startPoint x: 528, startPoint y: 274, endPoint x: 481, endPoint y: 277, distance: 46.4
click at [481, 277] on div ".deletable-edge-delete-btn { width: 20px; height: 20px; border: 0px solid #ffff…" at bounding box center [468, 237] width 559 height 367
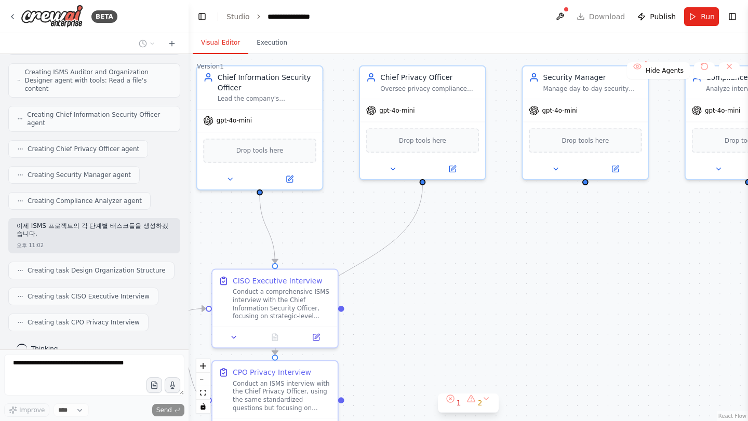
drag, startPoint x: 635, startPoint y: 276, endPoint x: 648, endPoint y: 276, distance: 13.5
click at [648, 276] on div ".deletable-edge-delete-btn { width: 20px; height: 20px; border: 0px solid #ffff…" at bounding box center [468, 237] width 559 height 367
drag, startPoint x: 568, startPoint y: 281, endPoint x: 595, endPoint y: 247, distance: 43.2
click at [594, 247] on div ".deletable-edge-delete-btn { width: 20px; height: 20px; border: 0px solid #ffff…" at bounding box center [468, 237] width 559 height 367
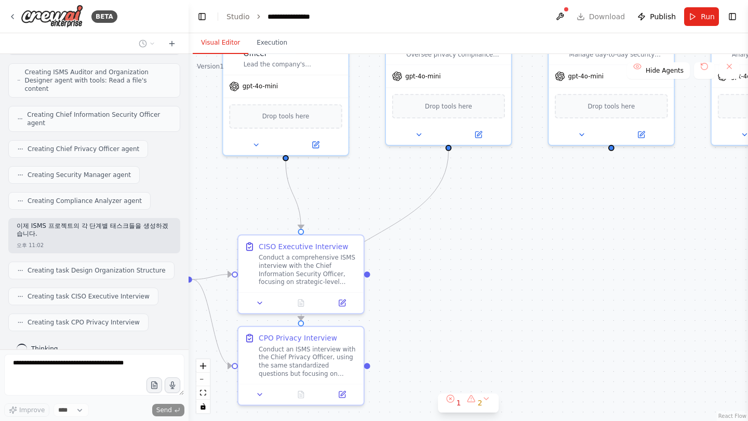
drag, startPoint x: 556, startPoint y: 283, endPoint x: 567, endPoint y: 262, distance: 23.0
click at [566, 263] on div ".deletable-edge-delete-btn { width: 20px; height: 20px; border: 0px solid #ffff…" at bounding box center [468, 237] width 559 height 367
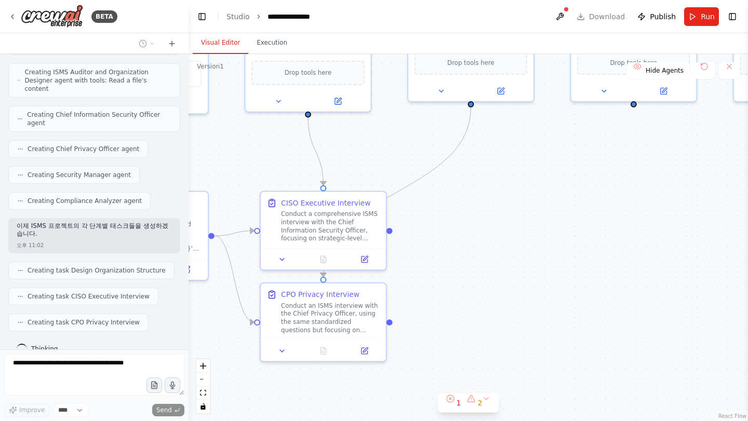
drag, startPoint x: 535, startPoint y: 284, endPoint x: 547, endPoint y: 260, distance: 26.2
click at [547, 260] on div ".deletable-edge-delete-btn { width: 20px; height: 20px; border: 0px solid #ffff…" at bounding box center [468, 237] width 559 height 367
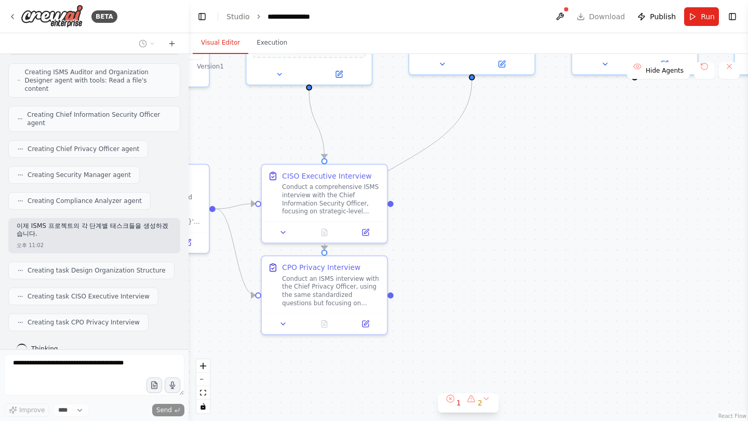
drag
click at [519, 267] on div ".deletable-edge-delete-btn { width: 20px; height: 20px; border: 0px solid #ffff…" at bounding box center [468, 237] width 559 height 367
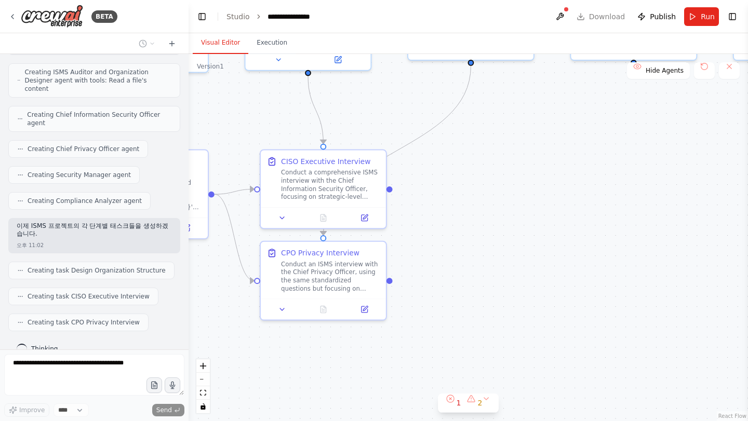
click at [481, 284] on div ".deletable-edge-delete-btn { width: 20px; height: 20px; border: 0px solid #ffff…" at bounding box center [468, 237] width 559 height 367
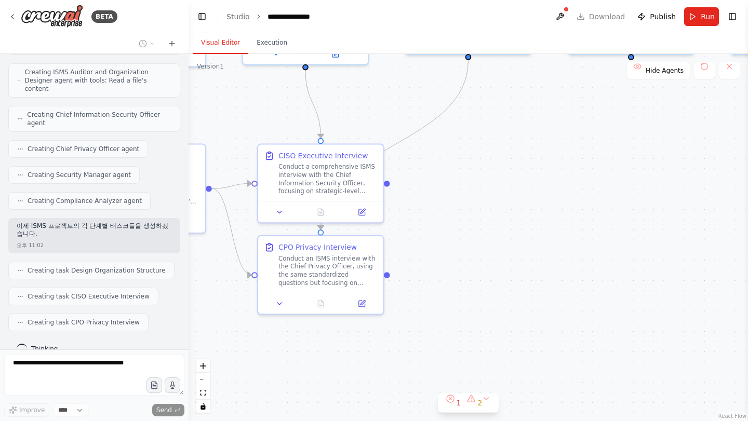
click at [472, 294] on div ".deletable-edge-delete-btn { width: 20px; height: 20px; border: 0px solid #ffff…" at bounding box center [468, 237] width 559 height 367
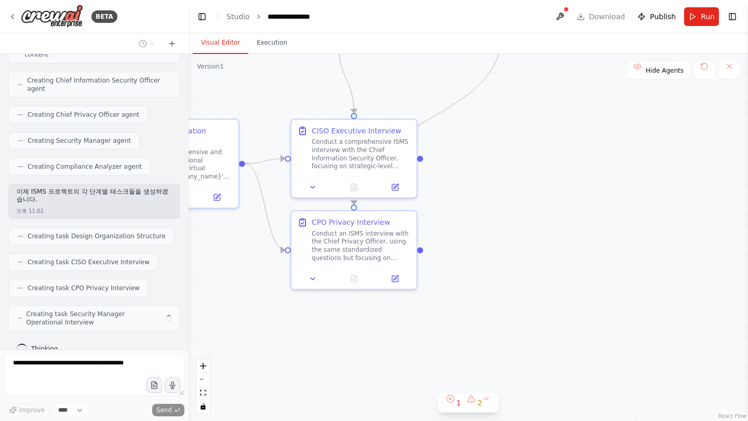
click at [492, 296] on div ".deletable-edge-delete-btn { width: 20px; height: 20px; border: 0px solid #ffff…" at bounding box center [468, 237] width 559 height 367
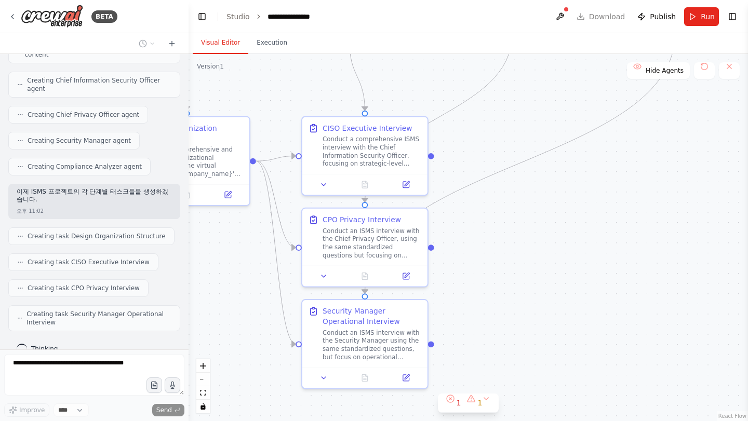
click at [491, 288] on div ".deletable-edge-delete-btn { width: 20px; height: 20px; border: 0px solid #ffff…" at bounding box center [468, 237] width 559 height 367
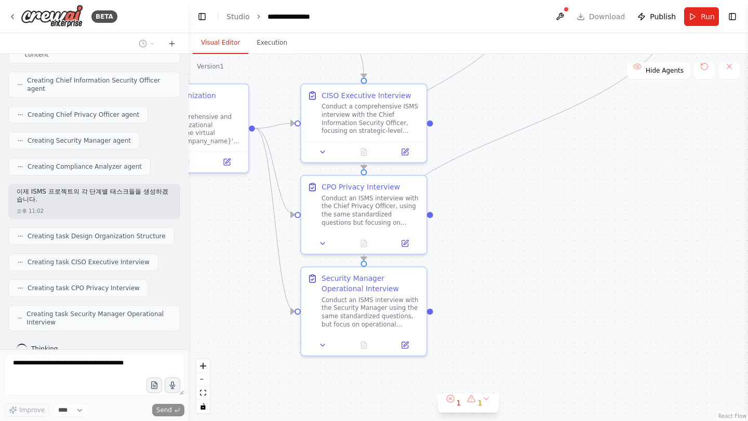
click at [487, 285] on div ".deletable-edge-delete-btn { width: 20px; height: 20px; border: 0px solid #ffff…" at bounding box center [468, 237] width 559 height 367
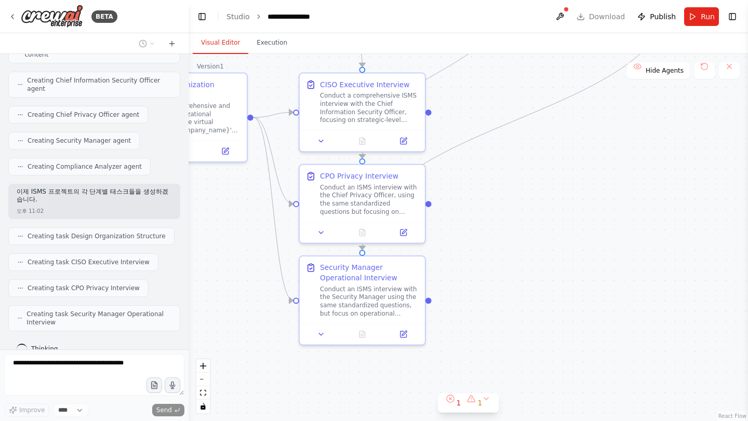
click at [480, 302] on div ".deletable-edge-delete-btn { width: 20px; height: 20px; border: 0px solid #ffff…" at bounding box center [468, 237] width 559 height 367
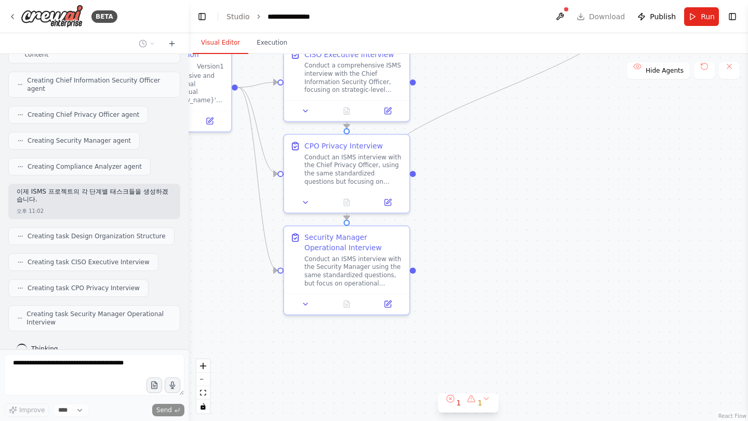
click at [473, 300] on div ".deletable-edge-delete-btn { width: 20px; height: 20px; border: 0px solid #ffff…" at bounding box center [468, 237] width 559 height 367
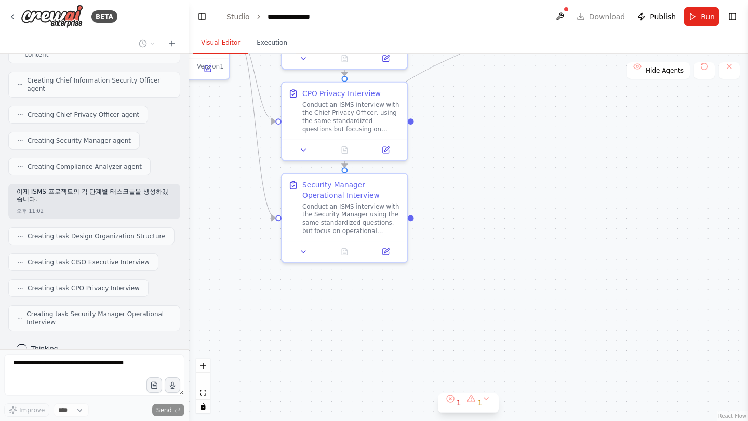
click at [472, 280] on div ".deletable-edge-delete-btn { width: 20px; height: 20px; border: 0px solid #ffff…" at bounding box center [468, 237] width 559 height 367
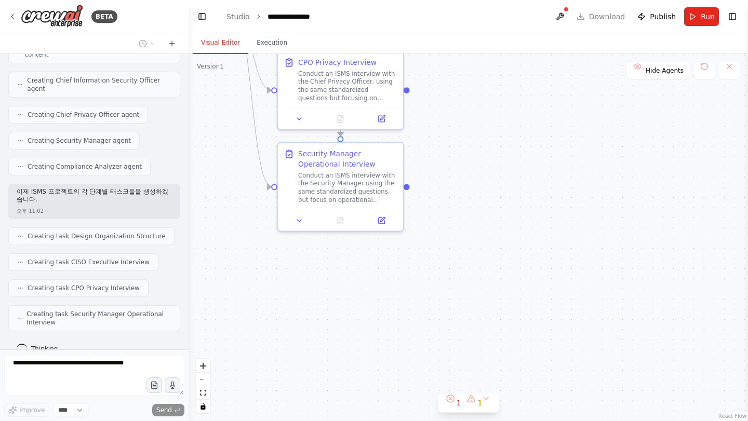
click at [476, 285] on div ".deletable-edge-delete-btn { width: 20px; height: 20px; border: 0px solid #ffff…" at bounding box center [468, 237] width 559 height 367
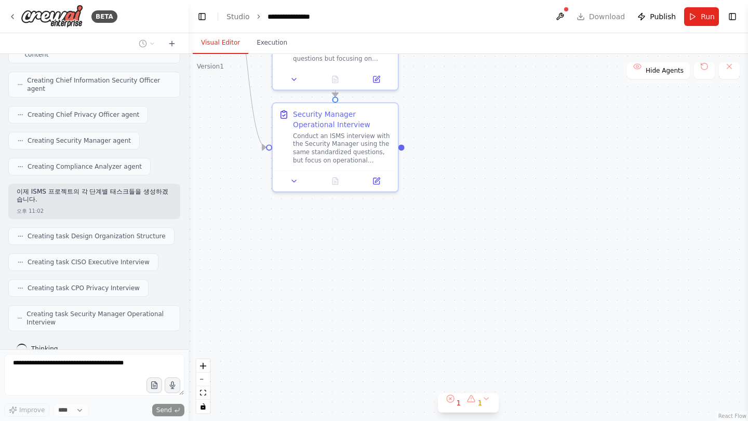
click at [472, 301] on div ".deletable-edge-delete-btn { width: 20px; height: 20px; border: 0px solid #ffff…" at bounding box center [468, 237] width 559 height 367
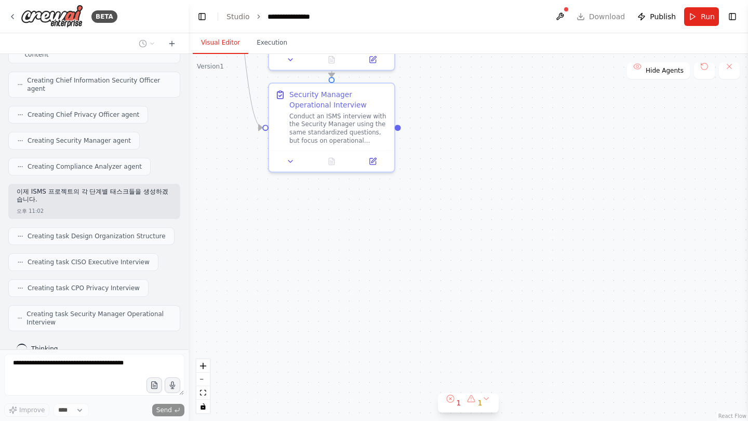
click at [470, 319] on div ".deletable-edge-delete-btn { width: 20px; height: 20px; border: 0px solid #ffff…" at bounding box center [468, 237] width 559 height 367
click at [465, 326] on div ".deletable-edge-delete-btn { width: 20px; height: 20px; border: 0px solid #ffff…" at bounding box center [468, 237] width 559 height 367
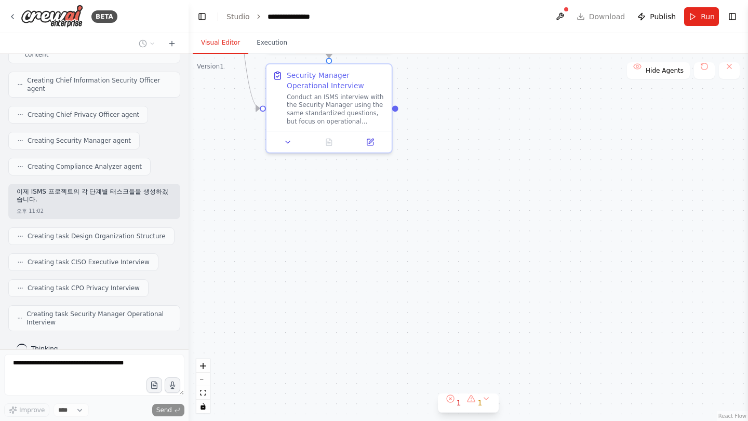
scroll to position [378, 0]
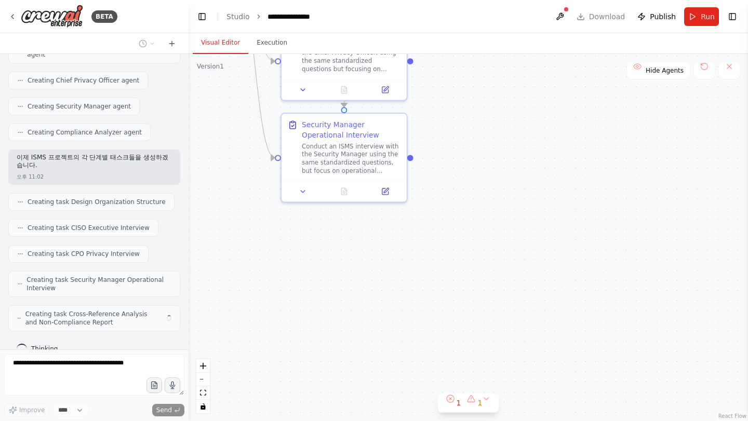
click at [463, 376] on div ".deletable-edge-delete-btn { width: 20px; height: 20px; border: 0px solid #ffff…" at bounding box center [468, 237] width 559 height 367
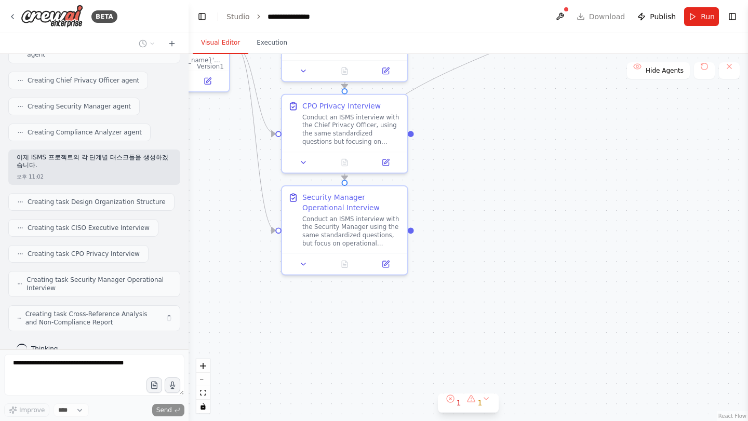
click at [419, 370] on div ".deletable-edge-delete-btn { width: 20px; height: 20px; border: 0px solid #ffff…" at bounding box center [468, 237] width 559 height 367
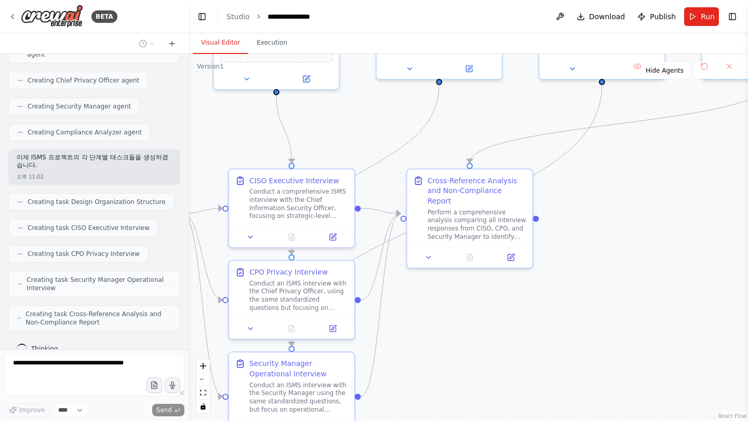
click at [393, 337] on div ".deletable-edge-delete-btn { width: 20px; height: 20px; border: 0px solid #ffff…" at bounding box center [468, 237] width 559 height 367
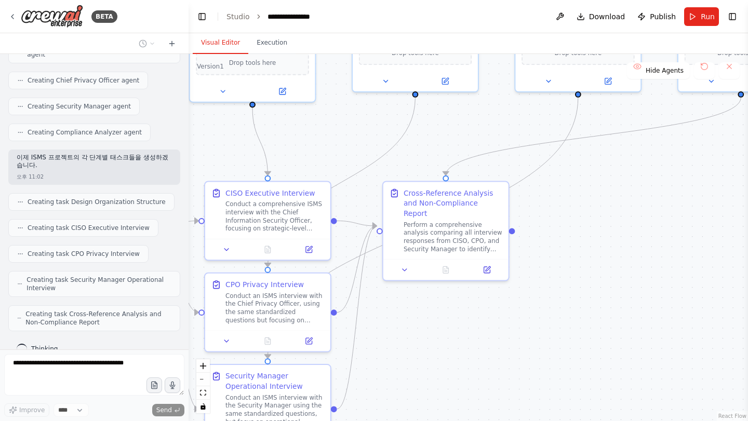
click at [399, 348] on div ".deletable-edge-delete-btn { width: 20px; height: 20px; border: 0px solid #ffff…" at bounding box center [468, 237] width 559 height 367
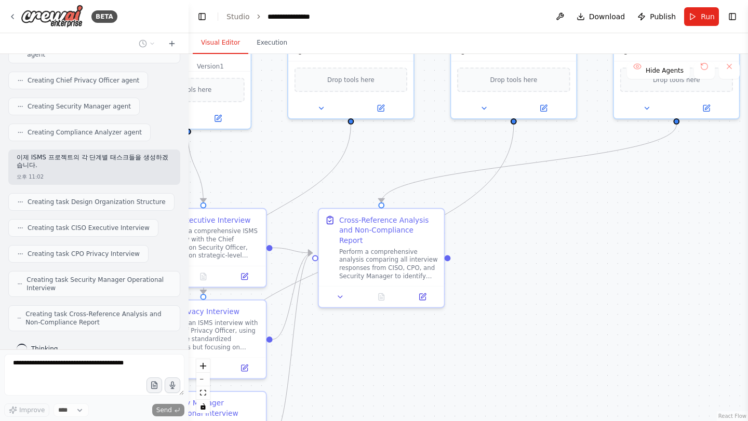
scroll to position [404, 0]
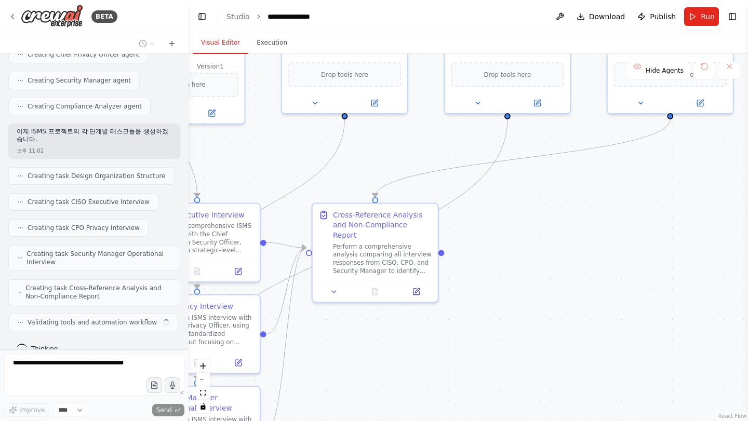
click at [494, 284] on div ".deletable-edge-delete-btn { width: 20px; height: 20px; border: 0px solid #ffff…" at bounding box center [468, 237] width 559 height 367
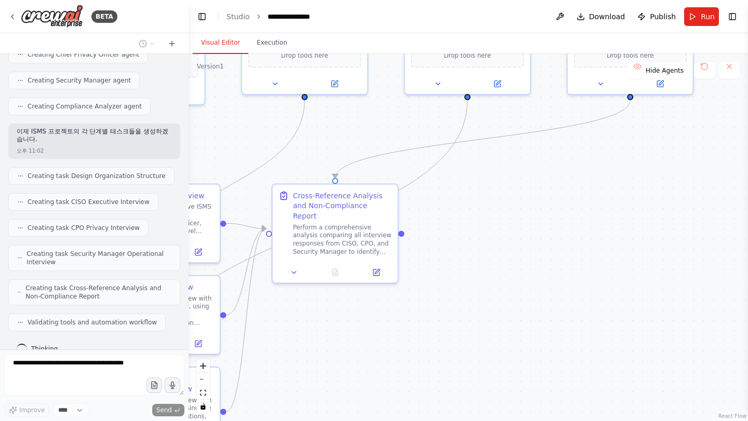
click at [517, 288] on div ".deletable-edge-delete-btn { width: 20px; height: 20px; border: 0px solid #ffff…" at bounding box center [468, 237] width 559 height 367
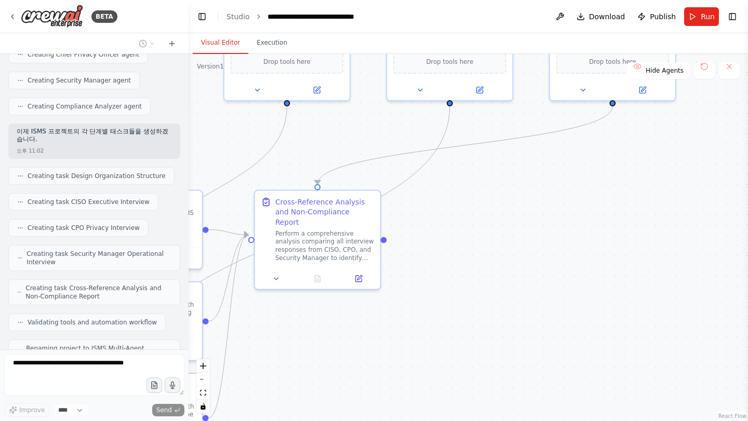
scroll to position [438, 0]
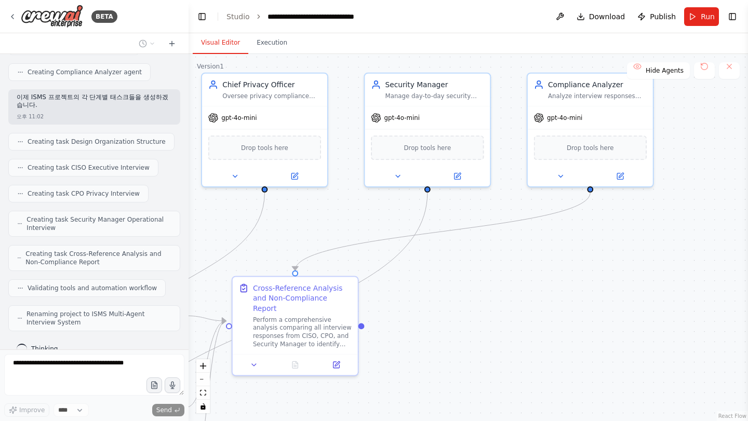
click at [569, 342] on div ".deletable-edge-delete-btn { width: 20px; height: 20px; border: 0px solid #ffff…" at bounding box center [468, 237] width 559 height 367
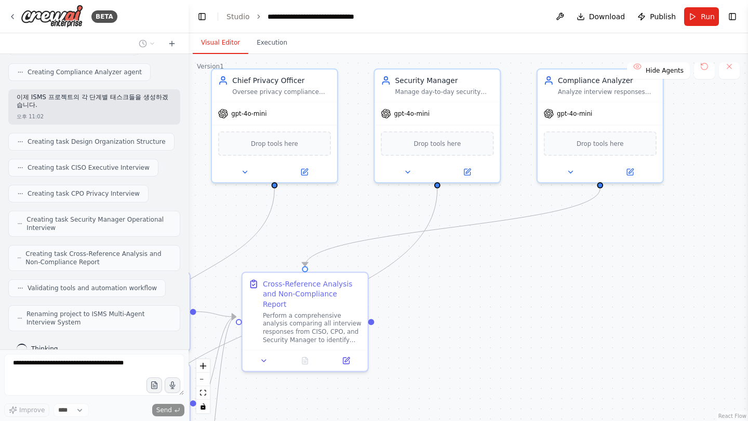
click at [607, 313] on div ".deletable-edge-delete-btn { width: 20px; height: 20px; border: 0px solid #ffff…" at bounding box center [468, 237] width 559 height 367
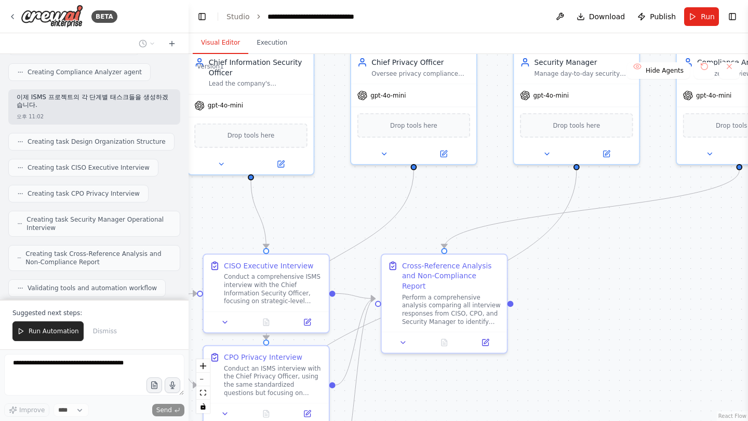
click at [576, 298] on div ".deletable-edge-delete-btn { width: 20px; height: 20px; border: 0px solid #ffff…" at bounding box center [468, 237] width 559 height 367
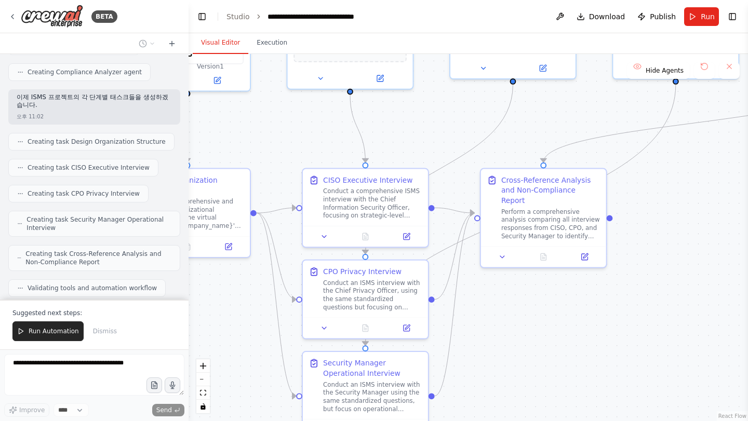
click at [554, 297] on div ".deletable-edge-delete-btn { width: 20px; height: 20px; border: 0px solid #ffff…" at bounding box center [468, 237] width 559 height 367
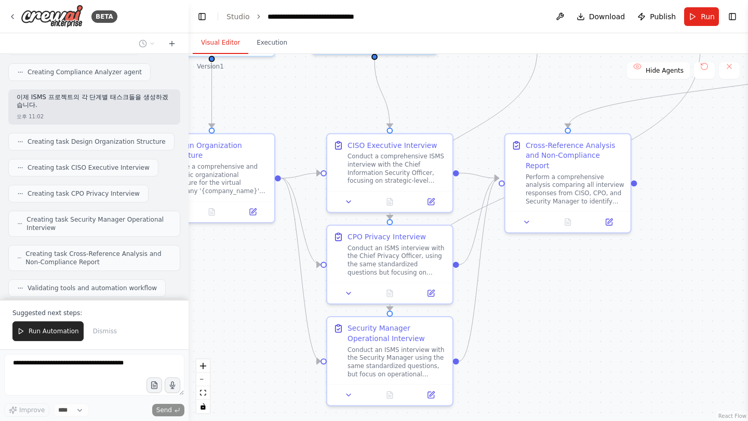
scroll to position [488, 0]
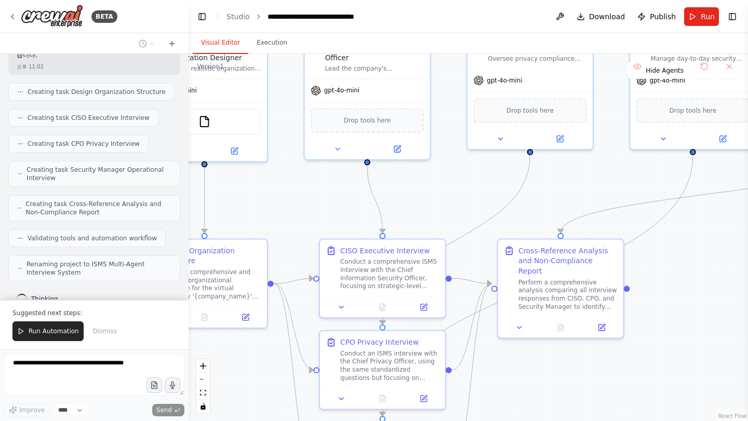
click at [546, 384] on div ".deletable-edge-delete-btn { width: 20px; height: 20px; border: 0px solid #ffff…" at bounding box center [468, 237] width 559 height 367
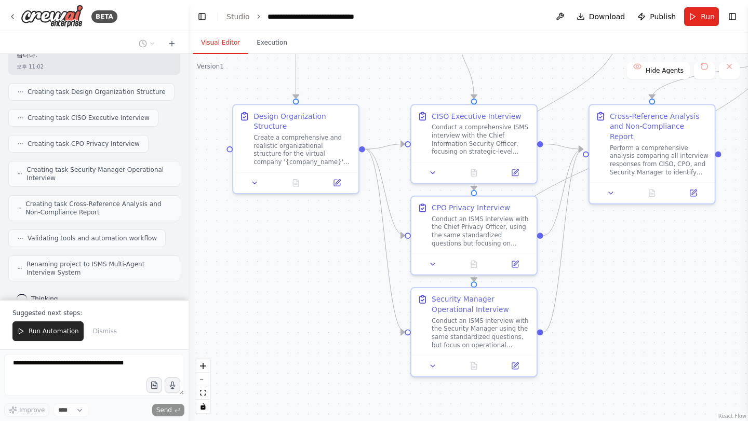
click at [599, 237] on div ".deletable-edge-delete-btn { width: 20px; height: 20px; border: 0px solid #ffff…" at bounding box center [468, 237] width 559 height 367
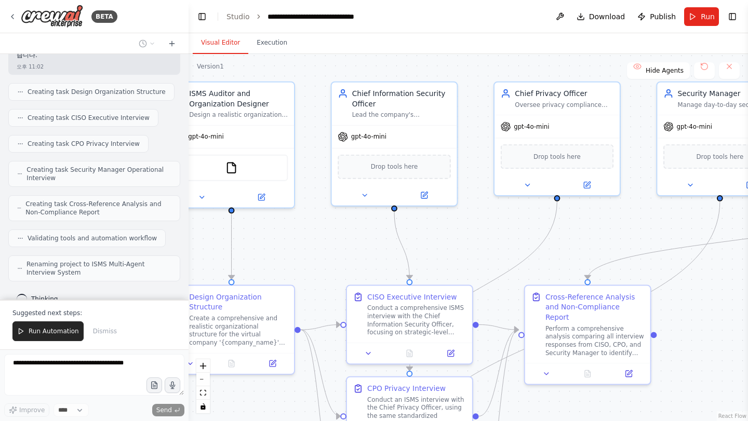
click at [493, 421] on div ".deletable-edge-delete-btn { width: 20px; height: 20px; border: 0px solid #ffff…" at bounding box center [468, 237] width 559 height 367
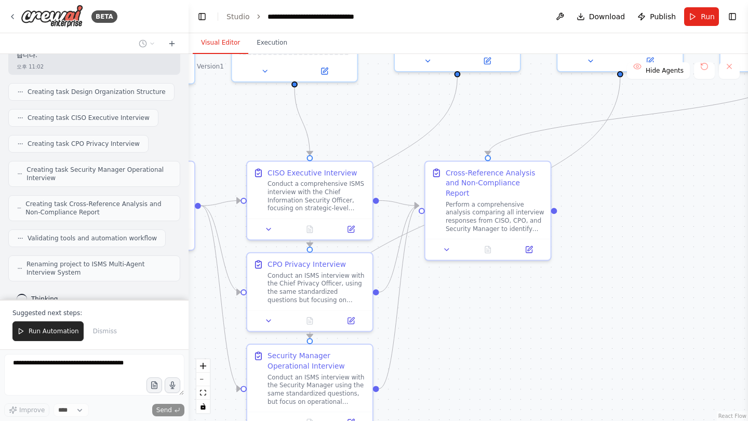
click at [467, 281] on div ".deletable-edge-delete-btn { width: 20px; height: 20px; border: 0px solid #ffff…" at bounding box center [468, 237] width 559 height 367
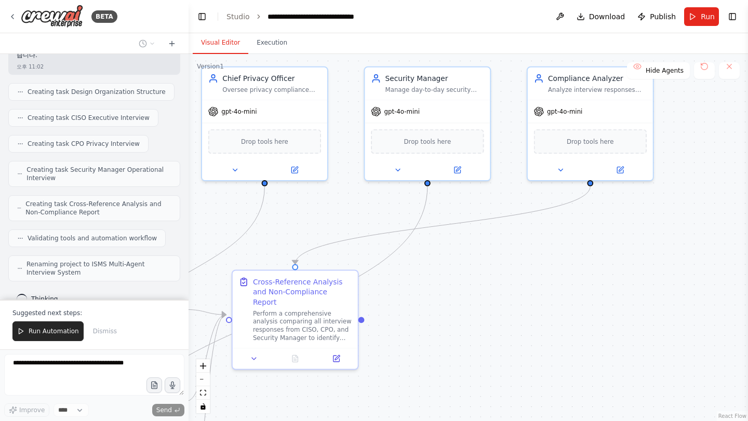
click at [456, 376] on div ".deletable-edge-delete-btn { width: 20px; height: 20px; border: 0px solid #ffff…" at bounding box center [468, 237] width 559 height 367
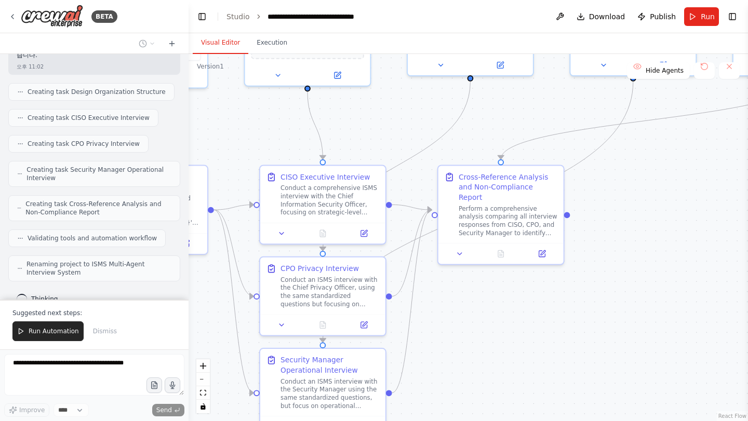
click at [533, 299] on div ".deletable-edge-delete-btn { width: 20px; height: 20px; border: 0px solid #ffff…" at bounding box center [468, 237] width 559 height 367
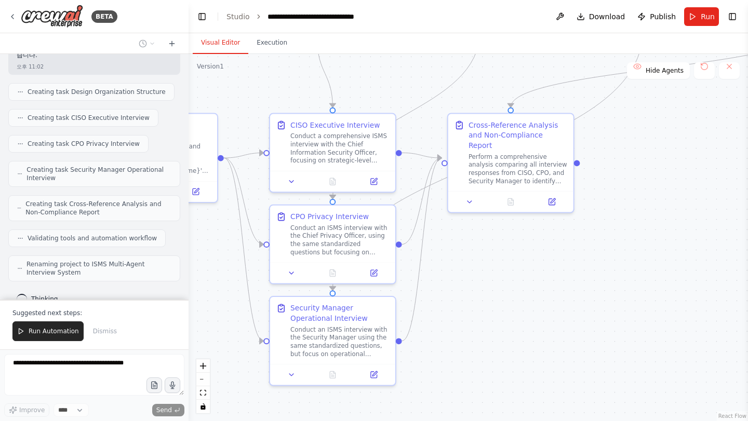
click at [498, 326] on div ".deletable-edge-delete-btn { width: 20px; height: 20px; border: 0px solid #ffff…" at bounding box center [468, 237] width 559 height 367
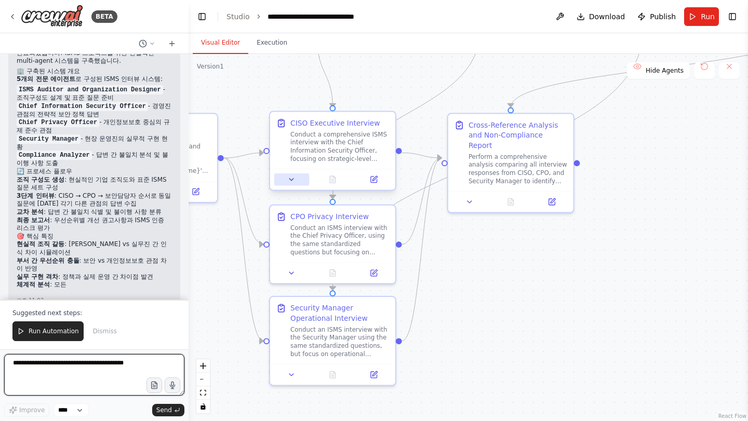
scroll to position [743, 0]
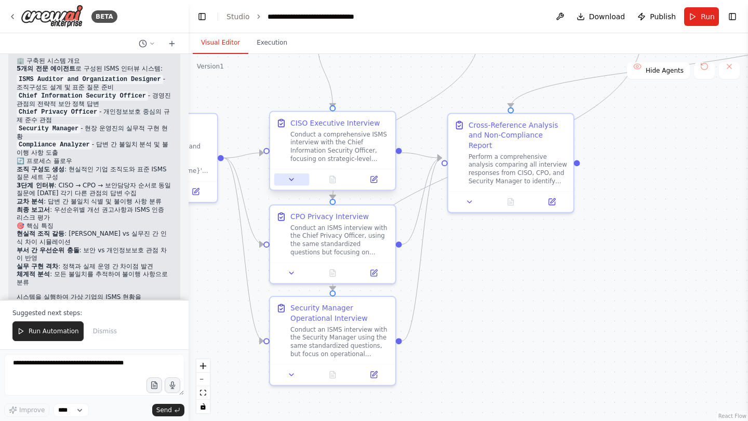
click at [288, 185] on button at bounding box center [291, 179] width 35 height 12
click at [290, 182] on button at bounding box center [296, 179] width 35 height 12
click at [292, 181] on button at bounding box center [296, 179] width 35 height 12
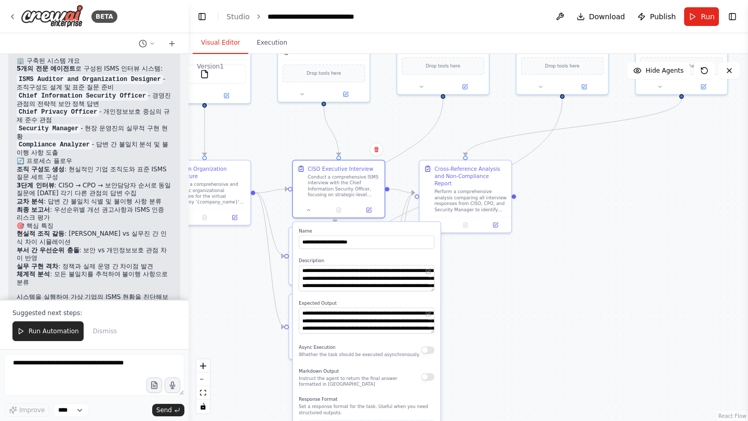
click at [478, 294] on div ".deletable-edge-delete-btn { width: 20px; height: 20px; border: 0px solid #ffff…" at bounding box center [468, 237] width 559 height 367
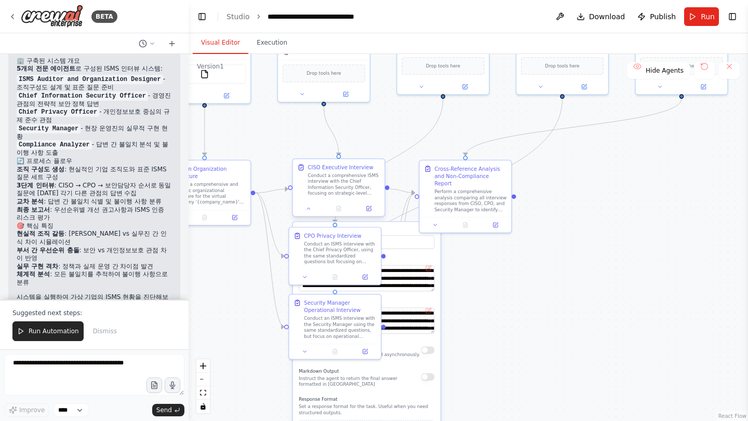
click at [312, 215] on div at bounding box center [338, 208] width 91 height 15
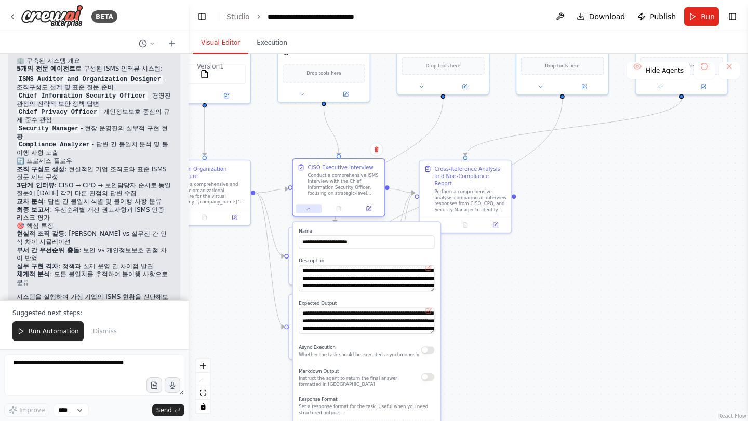
click at [312, 209] on button at bounding box center [308, 208] width 25 height 9
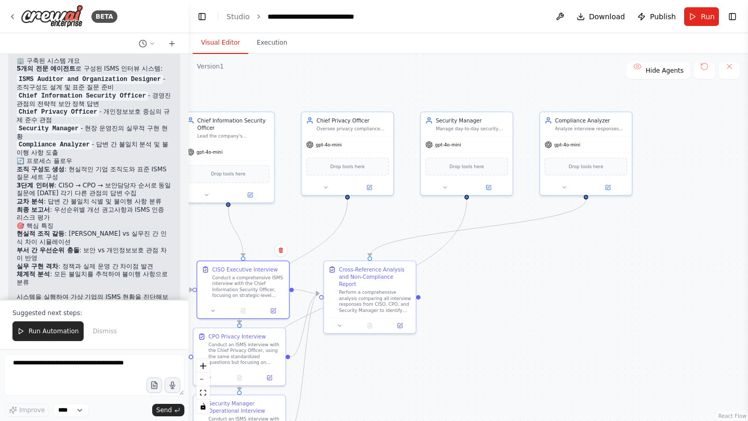
click at [217, 384] on div ".deletable-edge-delete-btn { width: 20px; height: 20px; border: 0px solid #ffff…" at bounding box center [468, 237] width 559 height 367
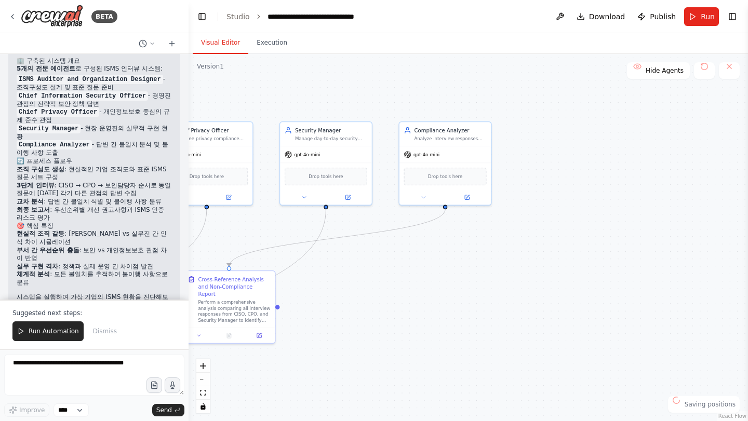
click at [351, 284] on div ".deletable-edge-delete-btn { width: 20px; height: 20px; border: 0px solid #ffff…" at bounding box center [468, 237] width 559 height 367
